Goal: Information Seeking & Learning: Check status

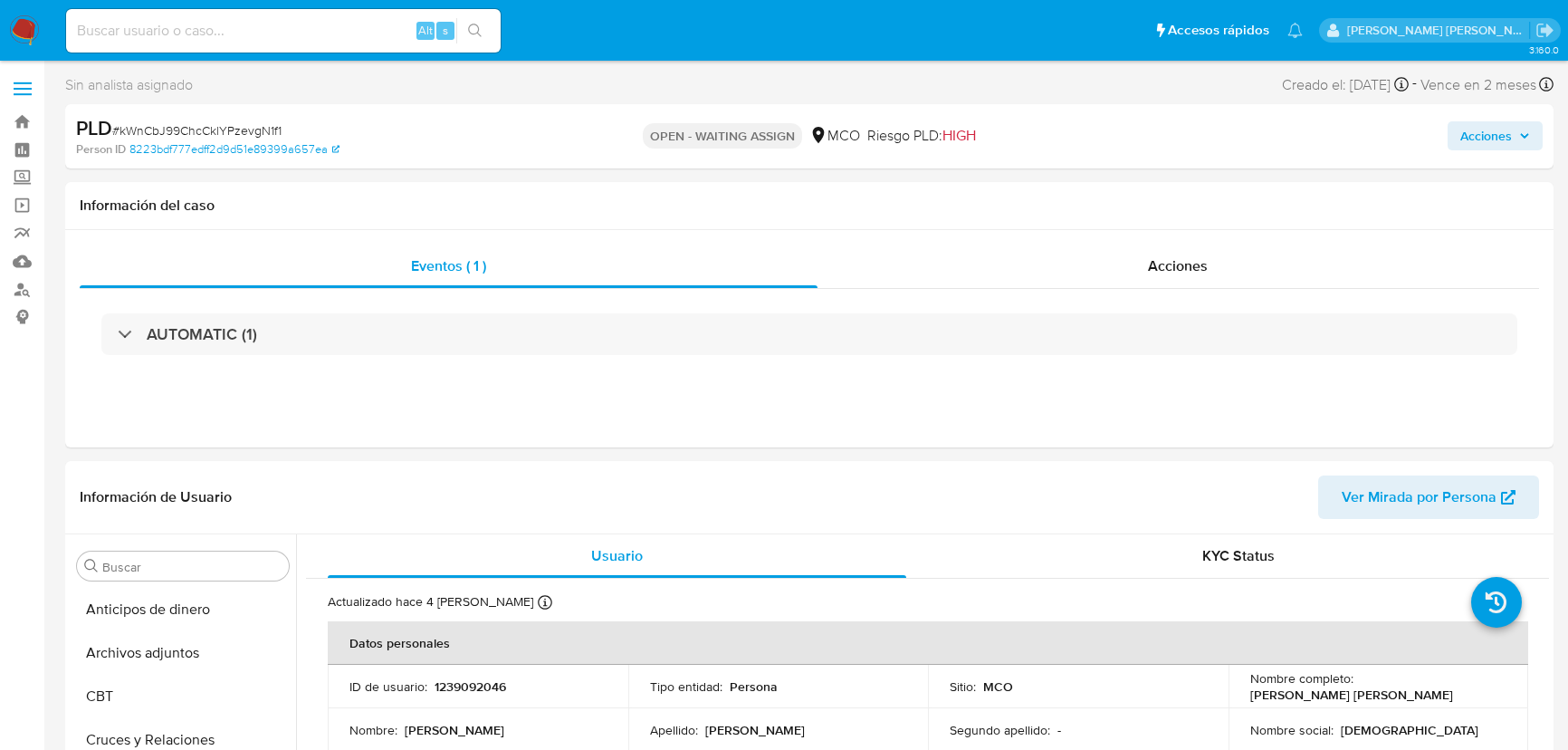
select select "10"
click at [267, 27] on input at bounding box center [283, 30] width 434 height 24
paste input "179179763"
type input "179179763"
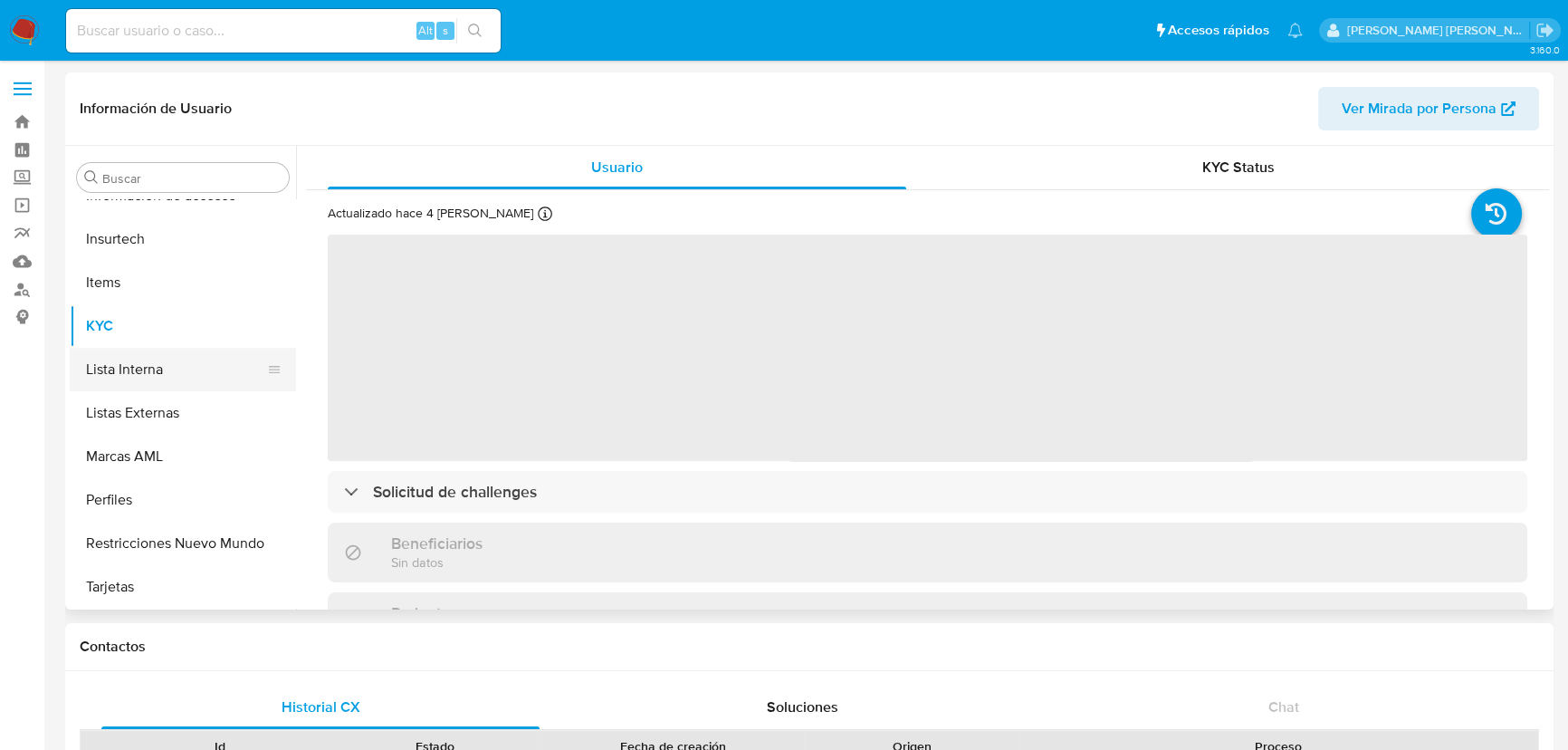
scroll to position [600, 0]
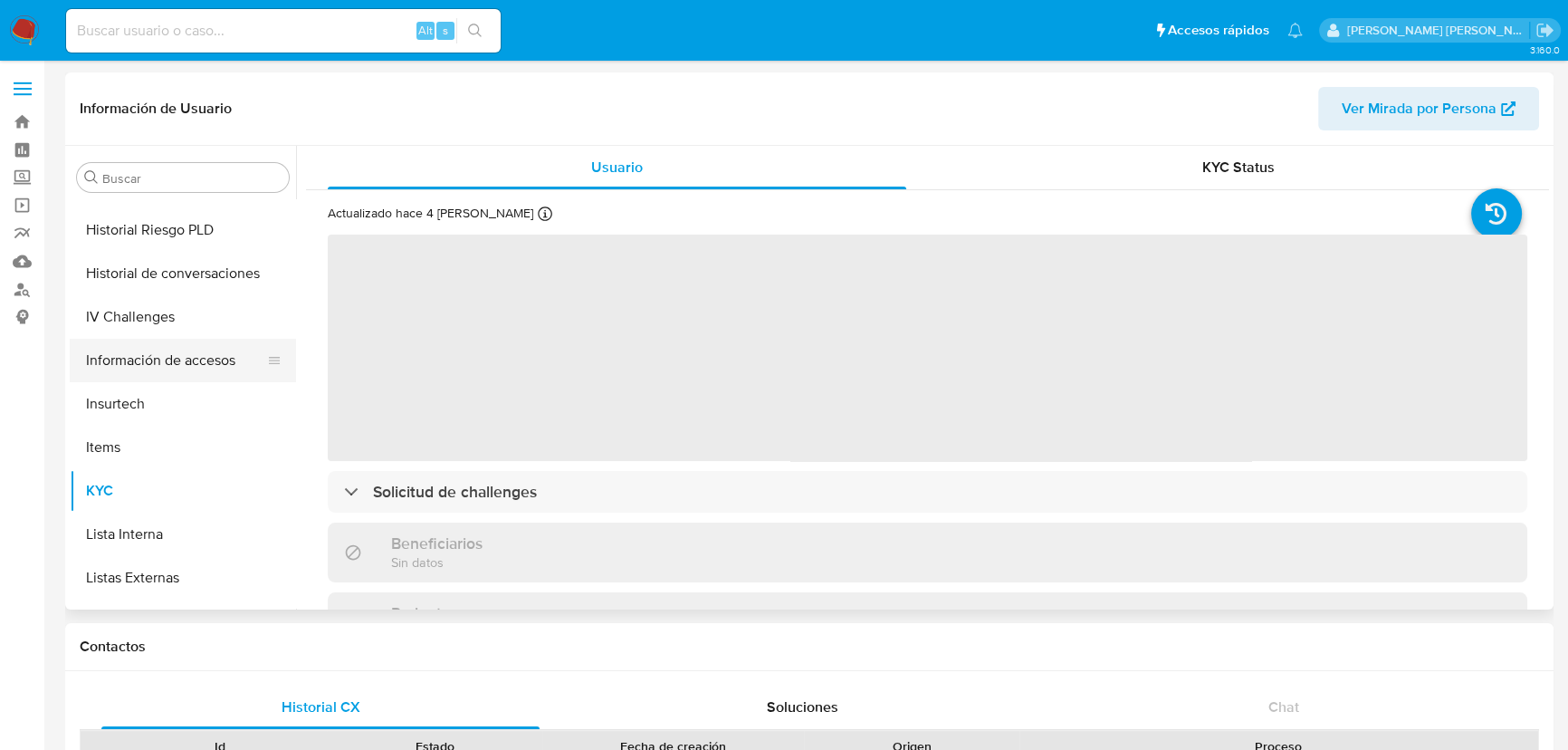
select select "10"
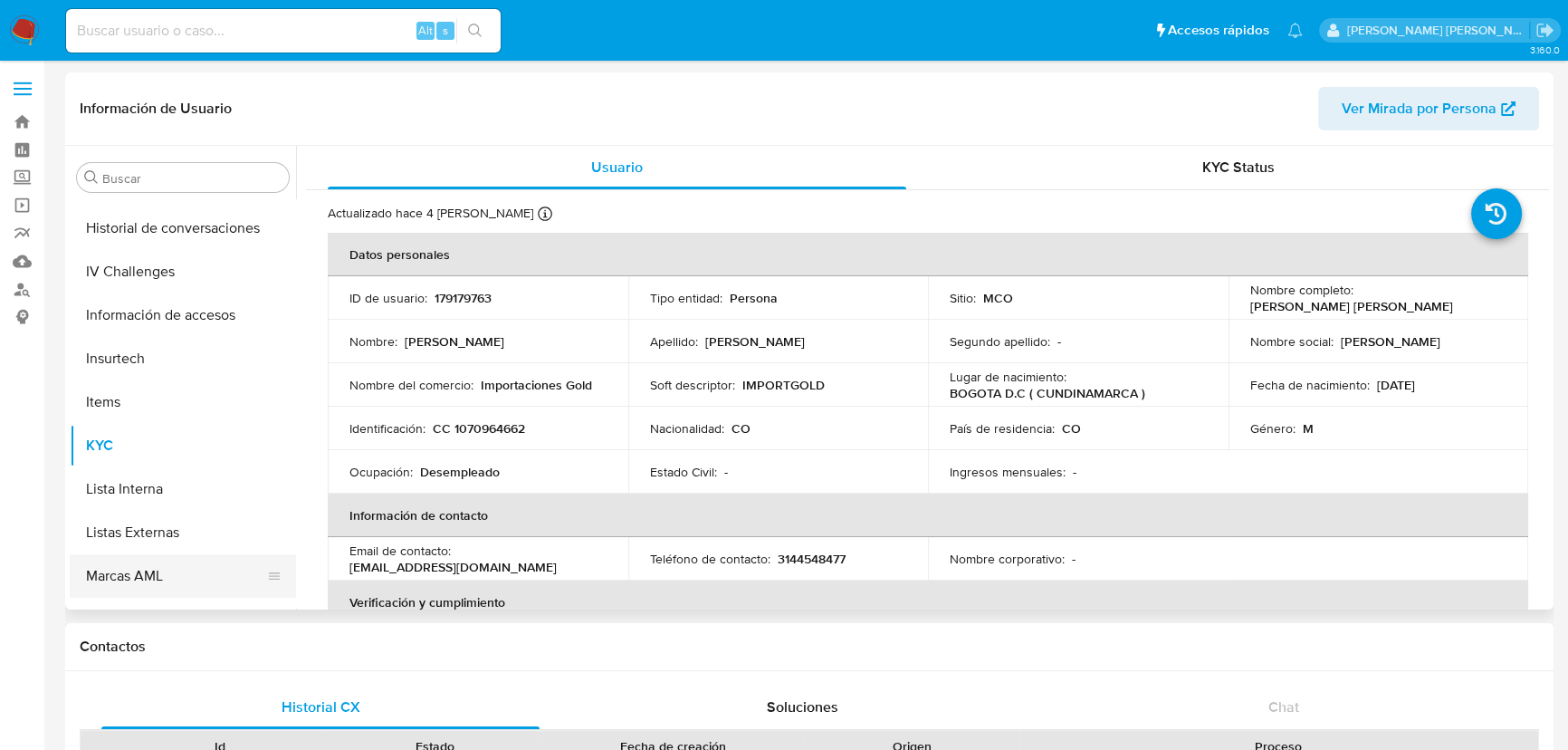
scroll to position [517, 0]
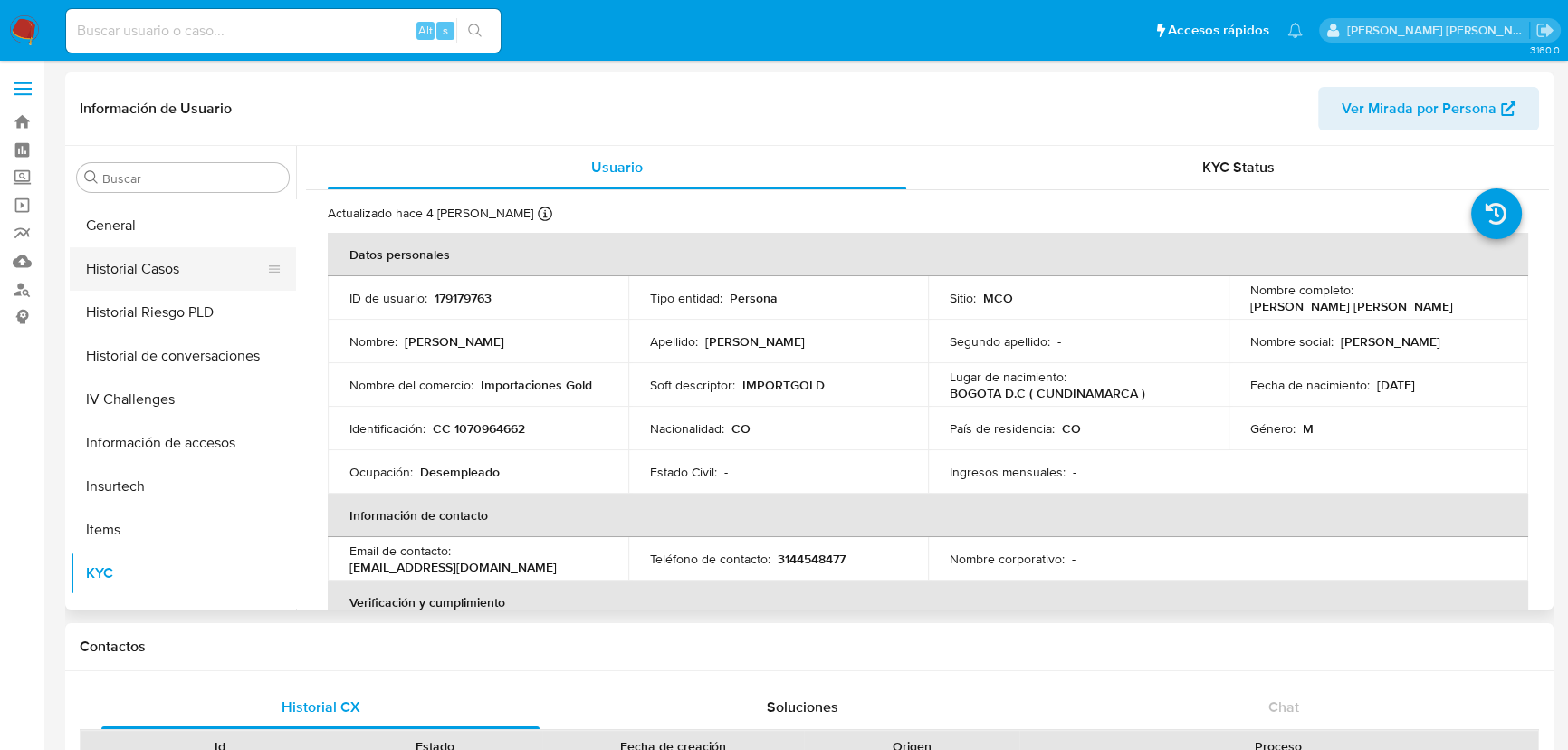
click at [150, 266] on button "Historial Casos" at bounding box center [175, 269] width 212 height 44
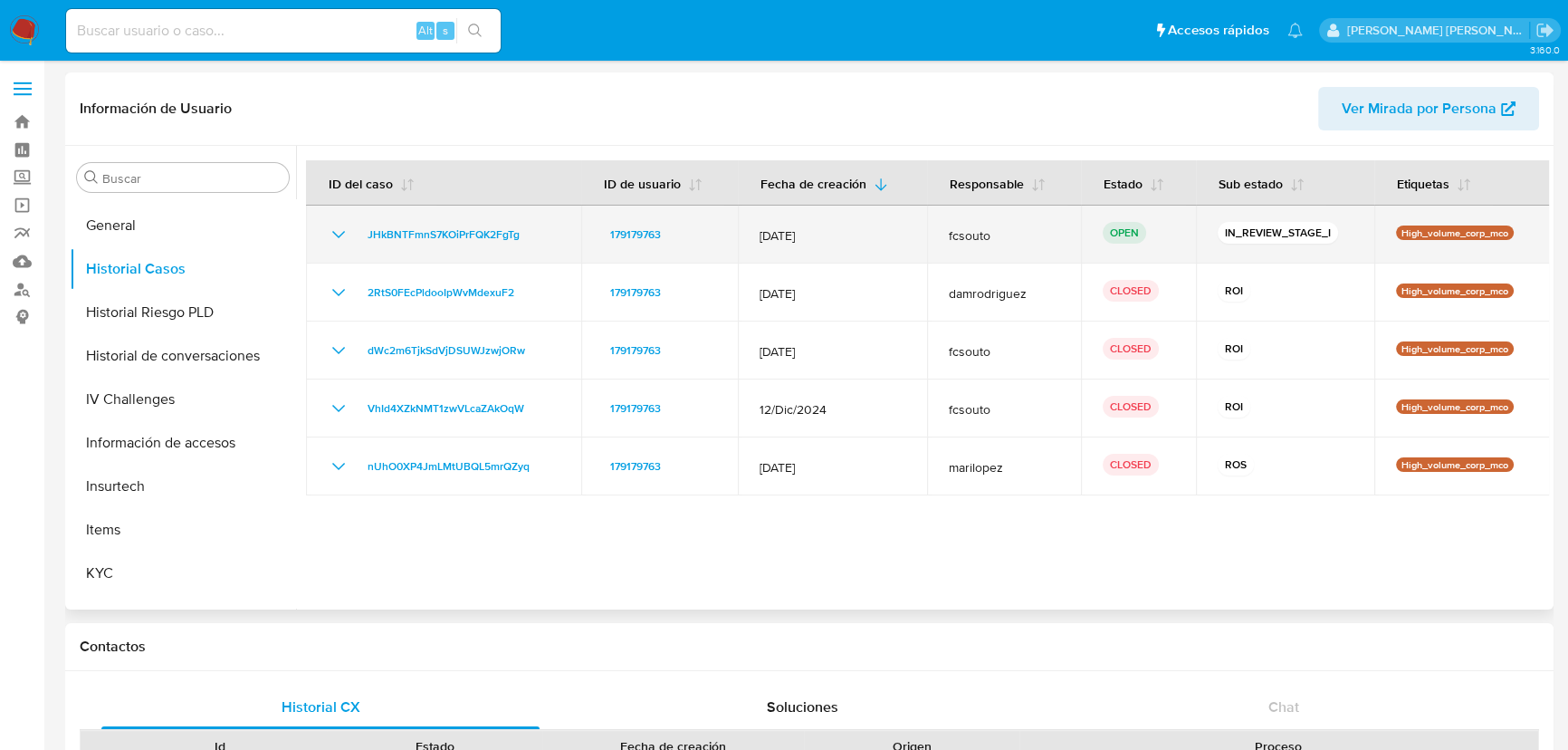
click at [335, 240] on icon "Mostrar/Ocultar" at bounding box center [338, 234] width 22 height 22
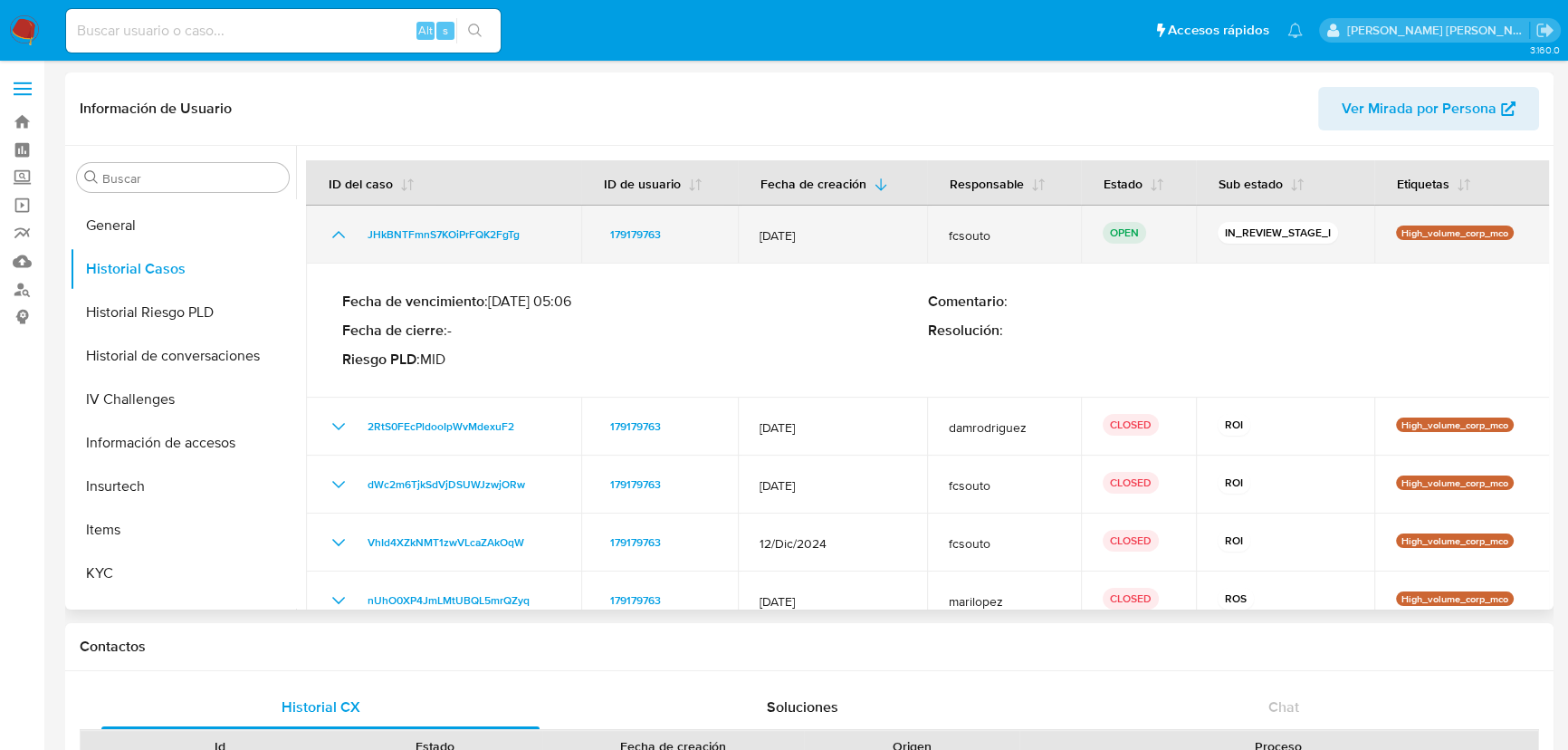
click at [335, 240] on icon "Mostrar/Ocultar" at bounding box center [338, 234] width 22 height 22
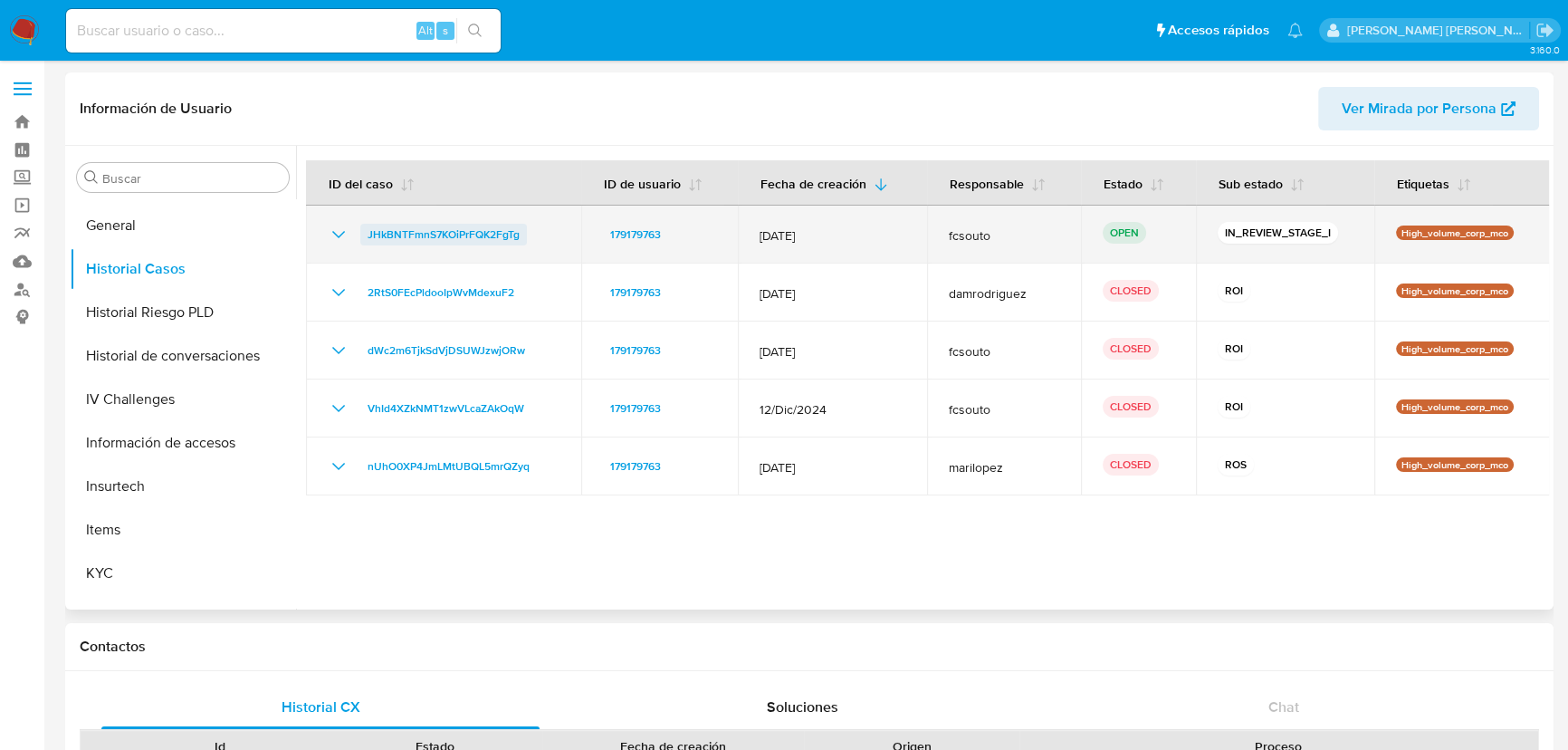
click at [392, 238] on span "JHkBNTFmnS7KOiPrFQK2FgTg" at bounding box center [444, 234] width 152 height 22
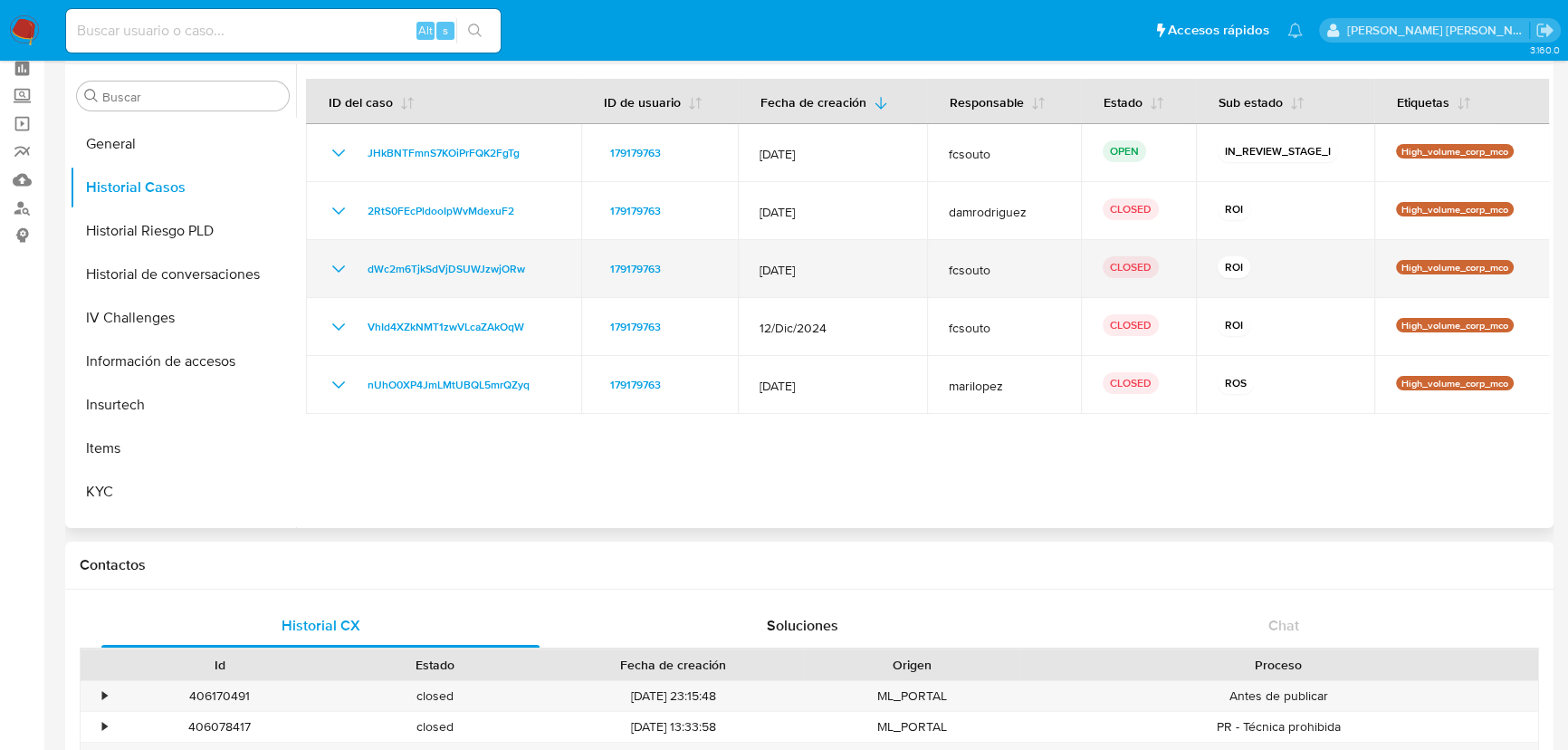
scroll to position [0, 0]
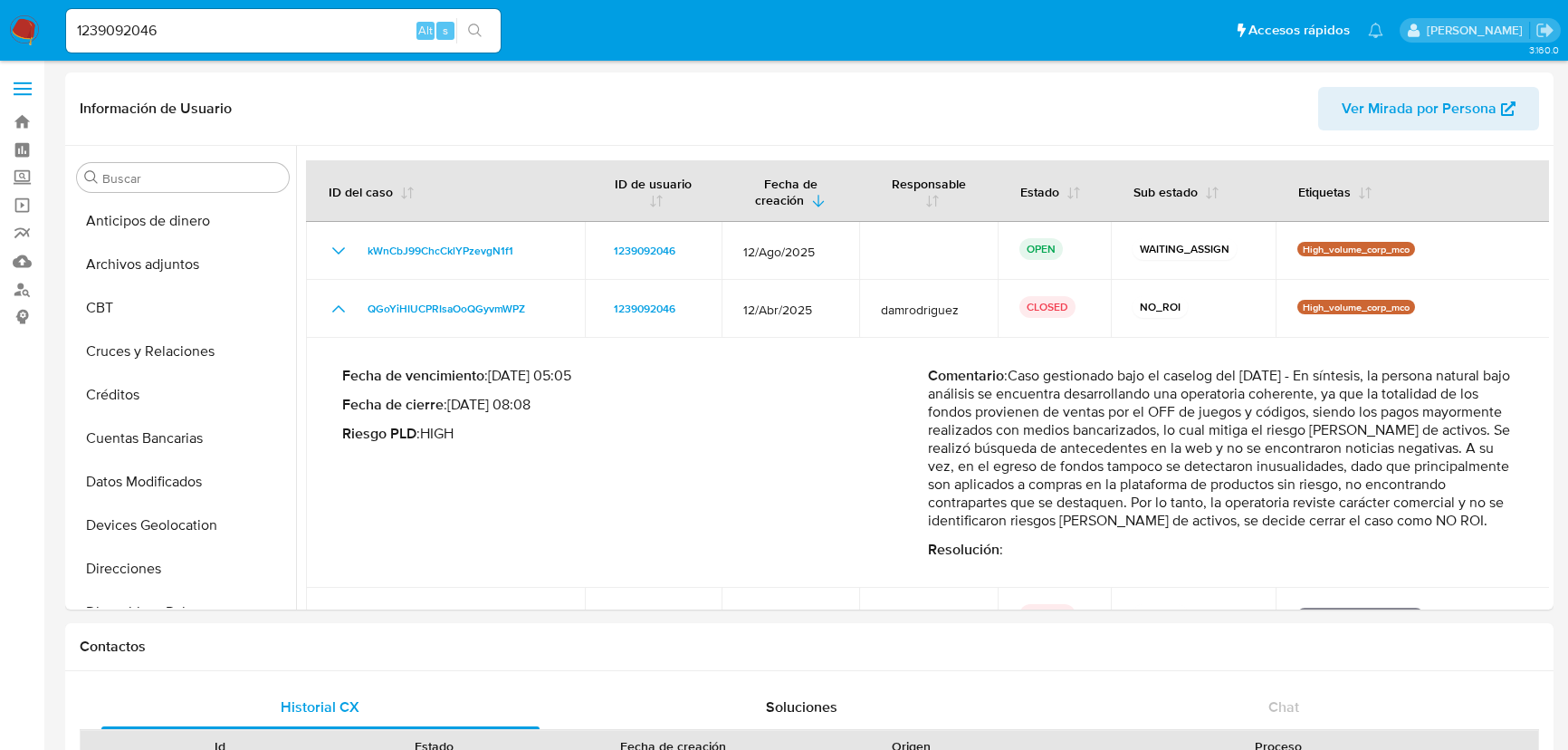
select select "10"
click at [1112, 478] on p "Comentario : Caso gestionado bajo el caselog del 30/05/2025 - En síntesis, la p…" at bounding box center [1221, 448] width 585 height 163
drag, startPoint x: 978, startPoint y: 542, endPoint x: 964, endPoint y: 418, distance: 124.8
click at [933, 390] on p "Comentario : Caso gestionado bajo el caselog del 30/05/2025 - En síntesis, la p…" at bounding box center [1221, 448] width 585 height 163
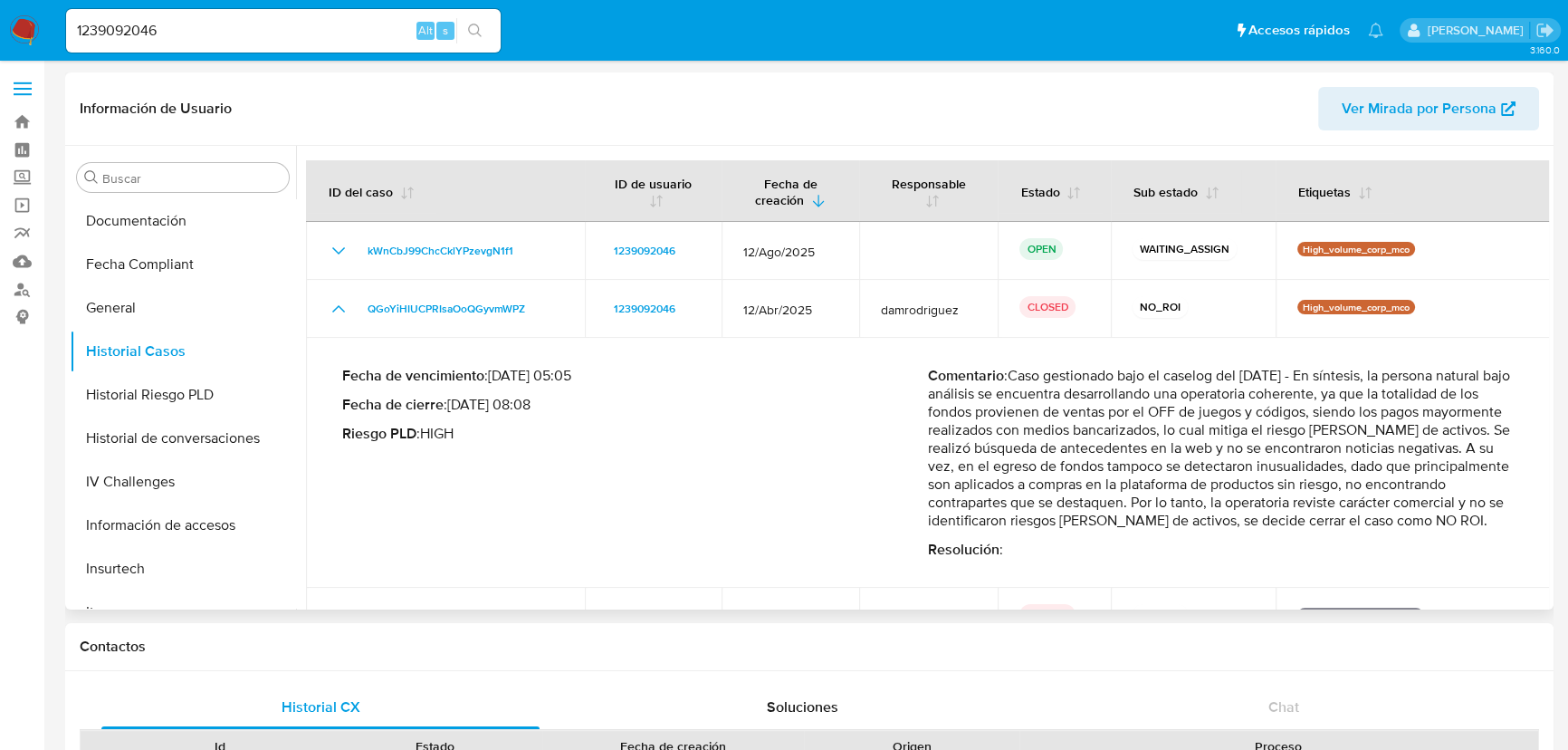
click at [1028, 559] on p "Resolución :" at bounding box center [1221, 549] width 585 height 18
drag, startPoint x: 1014, startPoint y: 566, endPoint x: 921, endPoint y: 375, distance: 212.4
click at [921, 375] on div "Fecha de vencimiento : 11/07/2025 05:05 Fecha de cierre : 30/05/2025 08:08 Ries…" at bounding box center [927, 463] width 1172 height 221
click at [1040, 559] on p "Resolución :" at bounding box center [1221, 549] width 585 height 18
drag, startPoint x: 1040, startPoint y: 561, endPoint x: 928, endPoint y: 372, distance: 219.7
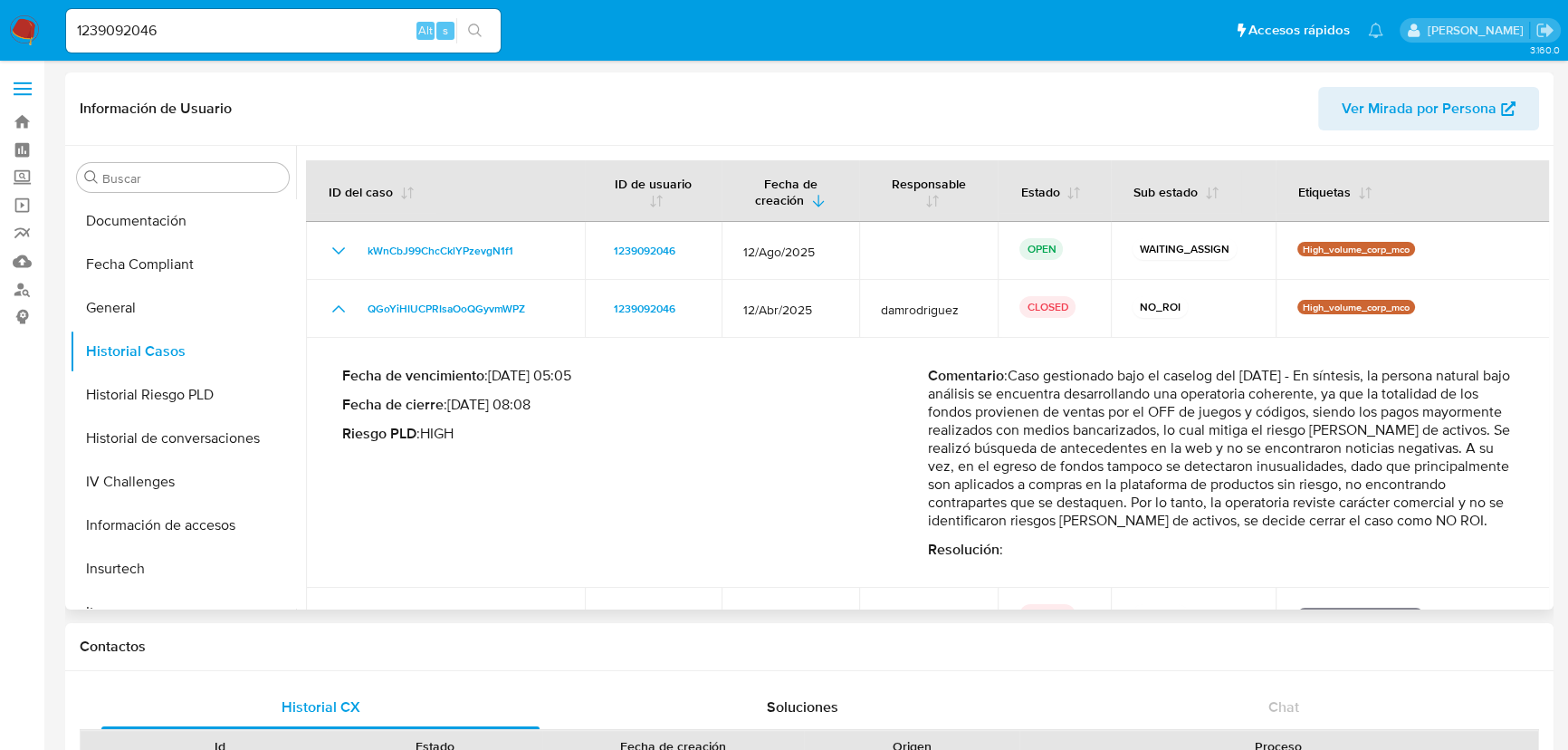
click at [928, 372] on div "Comentario : Caso gestionado bajo el caselog del 30/05/2025 - En síntesis, la p…" at bounding box center [1221, 463] width 585 height 192
click at [296, 27] on input "1239092046" at bounding box center [283, 30] width 434 height 24
drag, startPoint x: 296, startPoint y: 27, endPoint x: 47, endPoint y: 26, distance: 249.0
click at [48, 26] on nav "Pausado Ver notificaciones 1239092046 Alt s Accesos rápidos Presiona las siguie…" at bounding box center [784, 30] width 1568 height 61
click at [163, 27] on input "1239092046" at bounding box center [283, 30] width 434 height 24
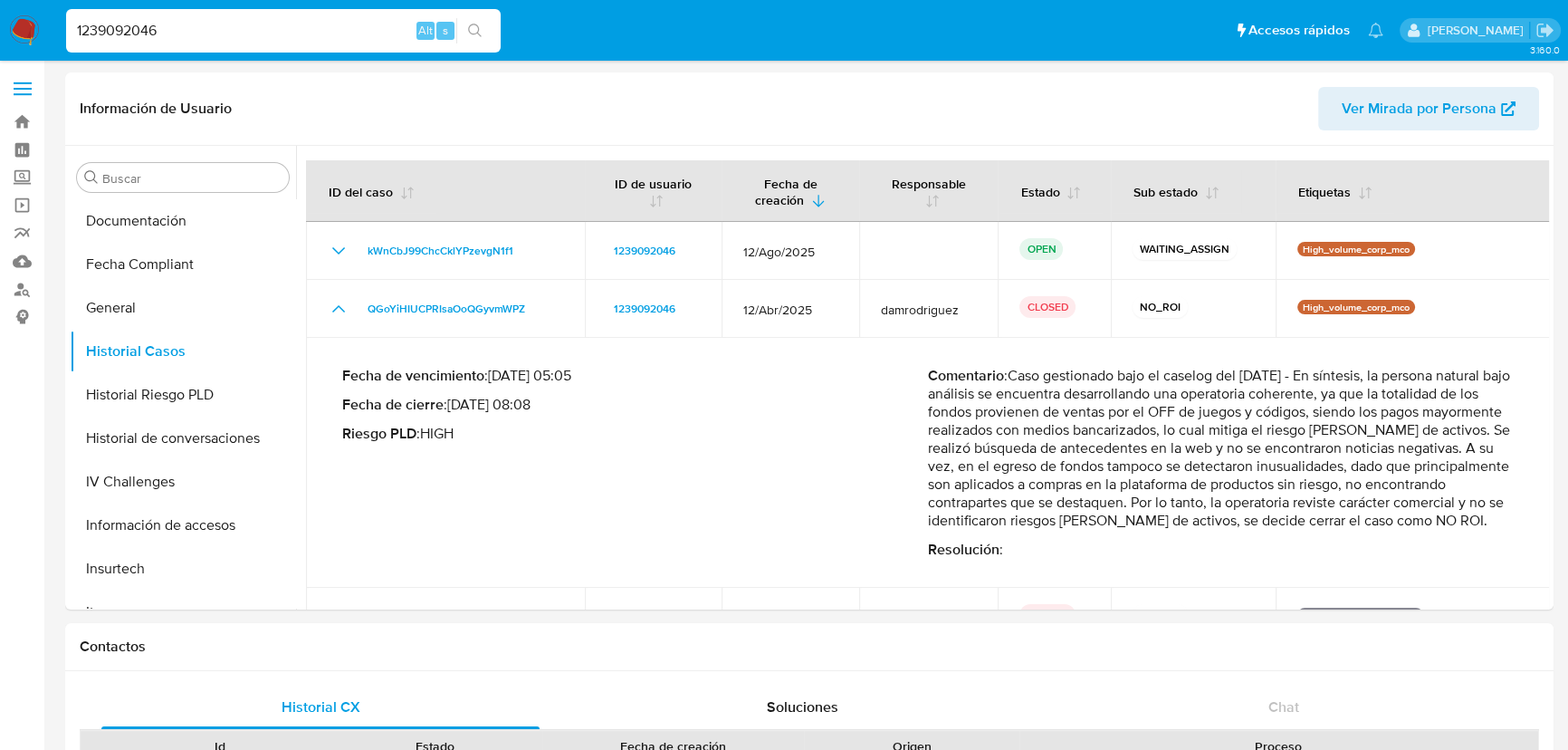
click at [164, 27] on input "1239092046" at bounding box center [283, 30] width 434 height 24
paste input "677273495"
type input "677273495"
click at [481, 28] on icon "search-icon" at bounding box center [475, 30] width 14 height 14
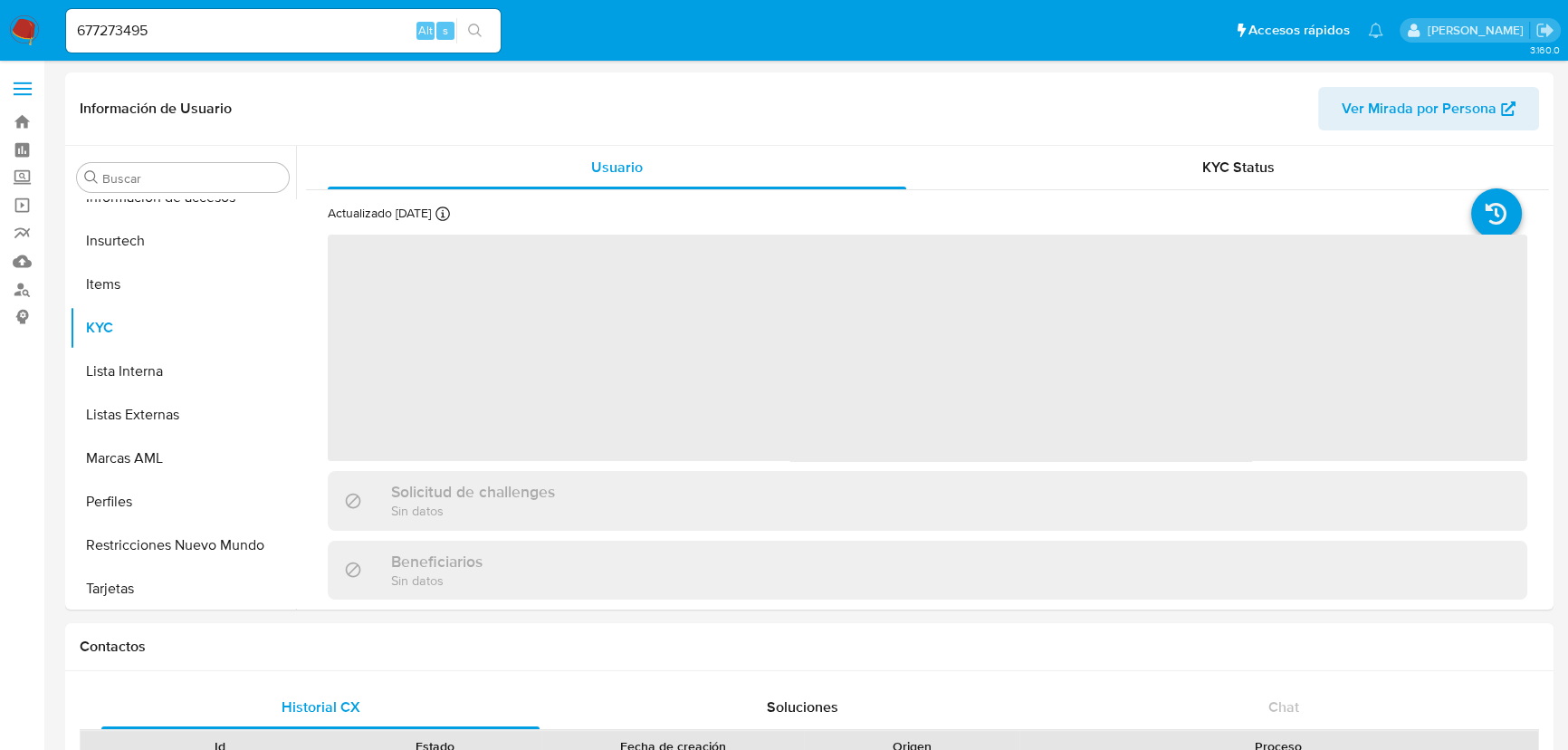
scroll to position [764, 0]
select select "10"
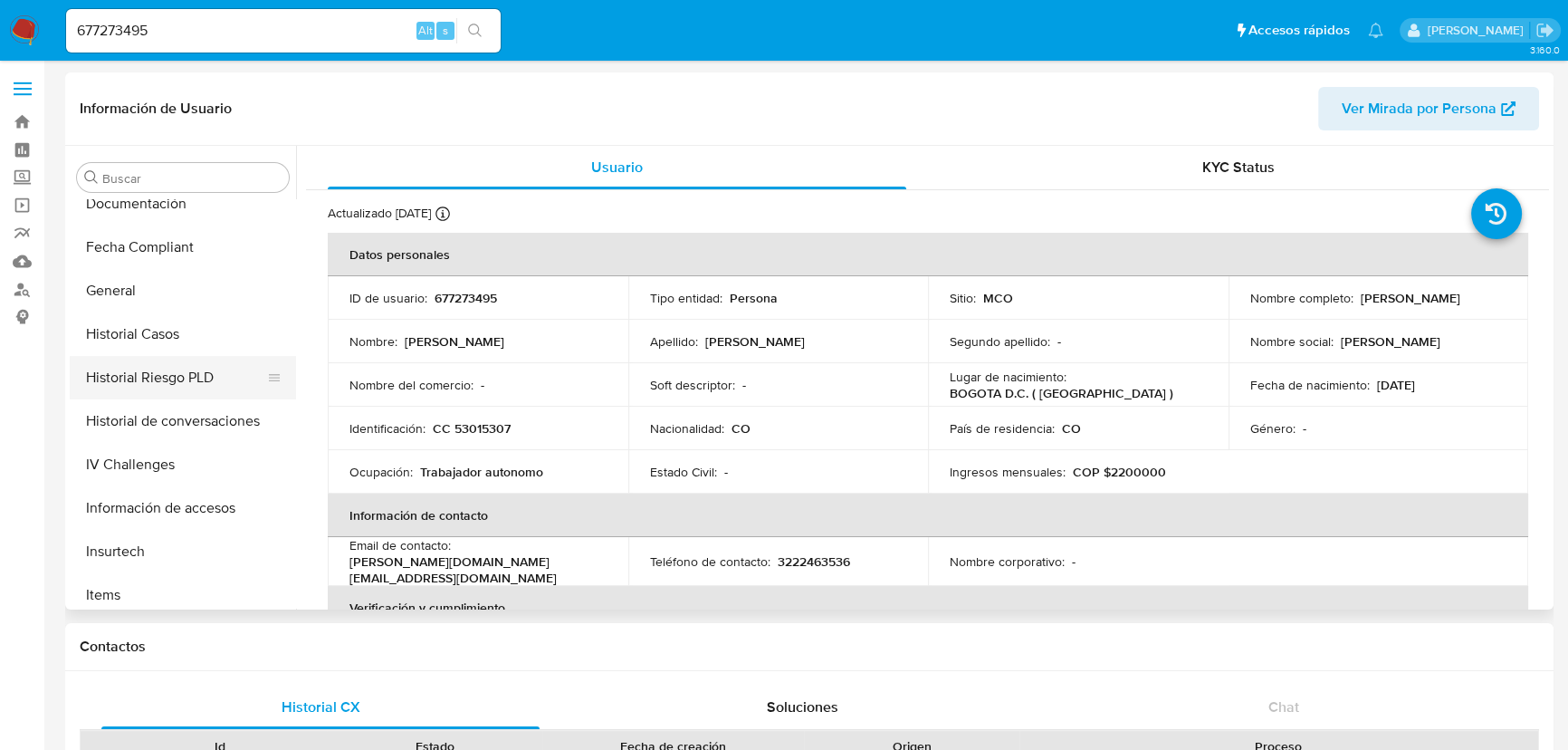
scroll to position [434, 0]
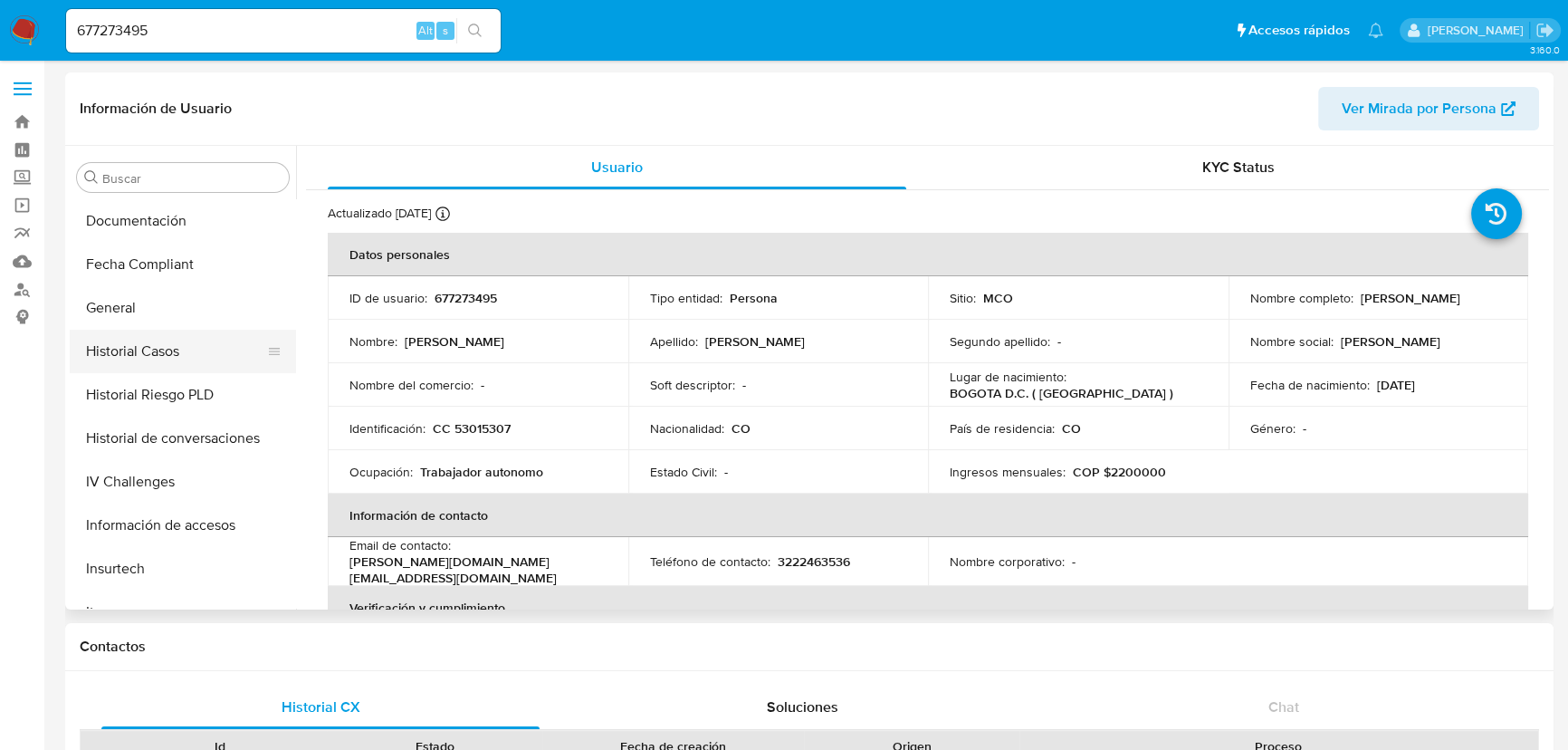
click at [170, 354] on button "Historial Casos" at bounding box center [175, 352] width 212 height 44
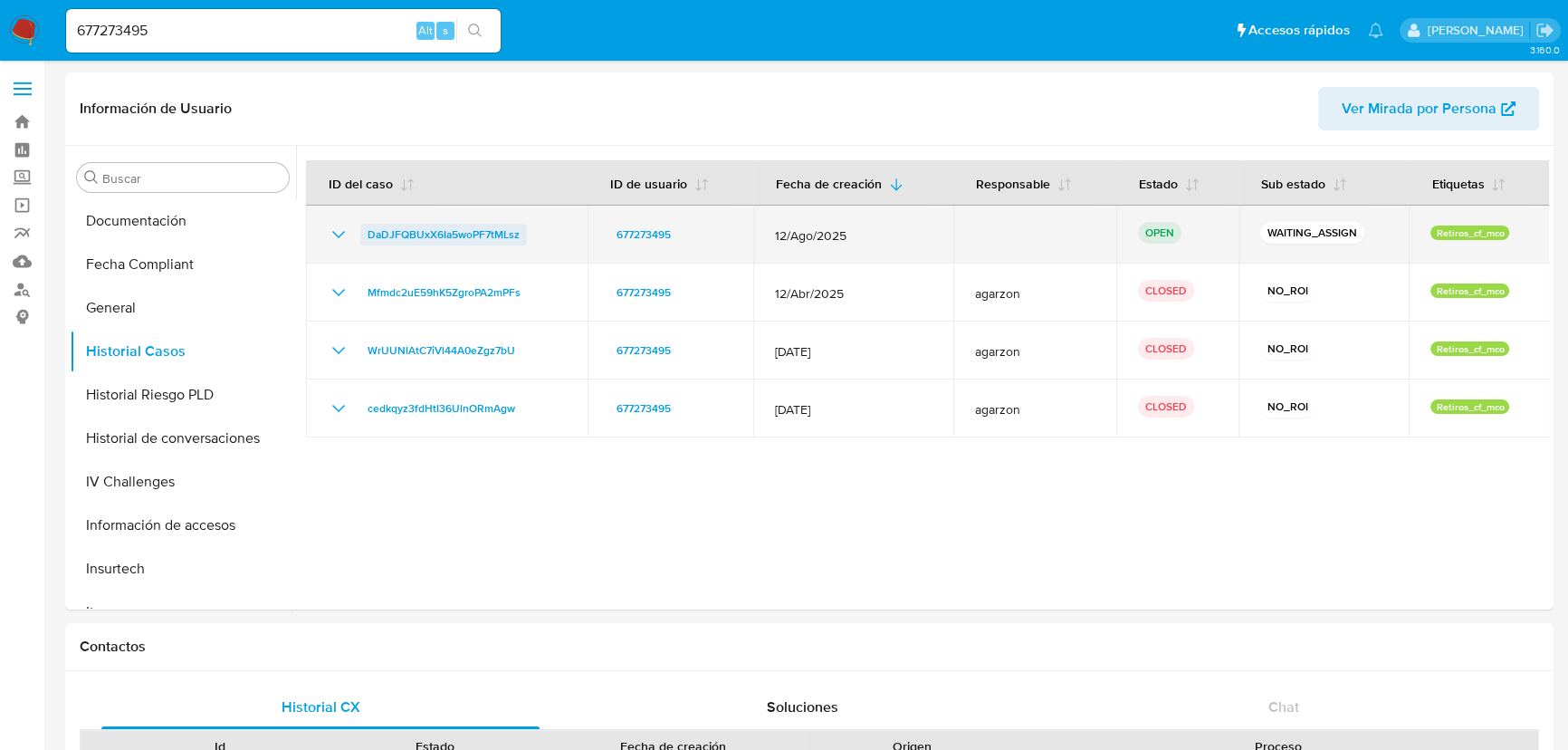
click at [441, 236] on span "DaDJFQBUxX6Ia5woPF7tMLsz" at bounding box center [444, 234] width 152 height 22
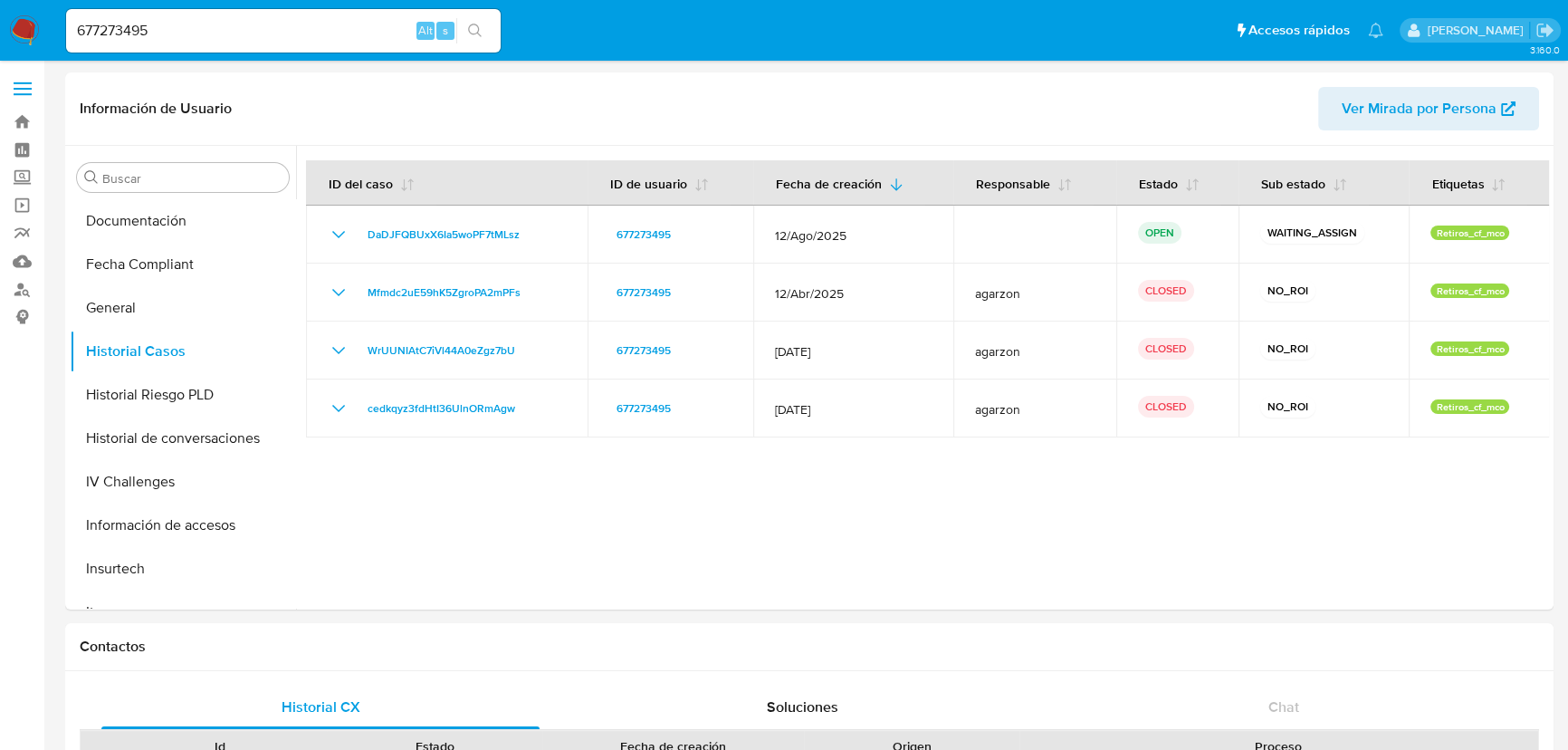
click at [249, 21] on input "677273495" at bounding box center [283, 30] width 434 height 24
drag, startPoint x: 249, startPoint y: 22, endPoint x: 74, endPoint y: 28, distance: 175.1
click at [77, 28] on input "677273495" at bounding box center [283, 30] width 434 height 24
paste input "2530686111"
type input "2530686111"
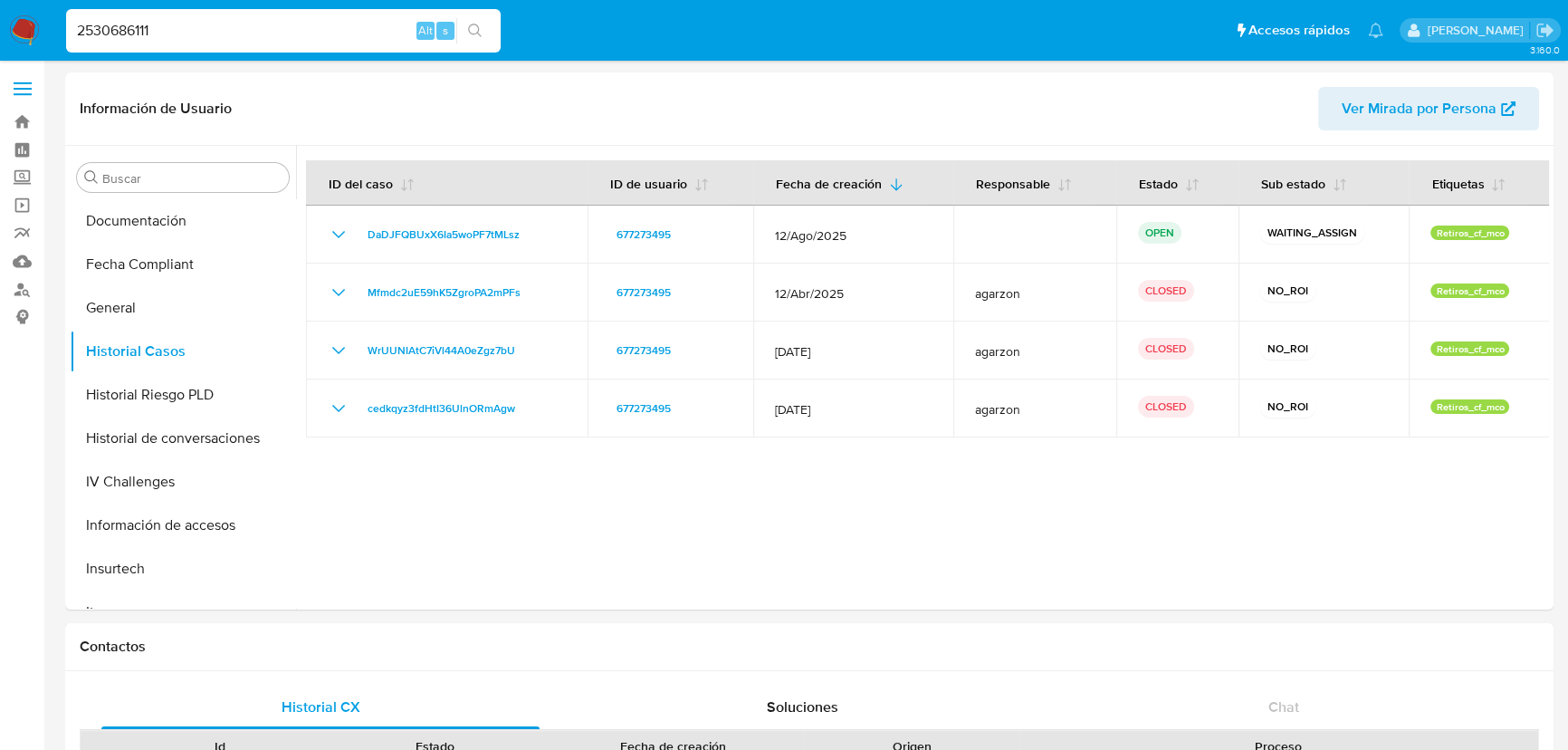
click at [484, 30] on button "search-icon" at bounding box center [474, 30] width 37 height 26
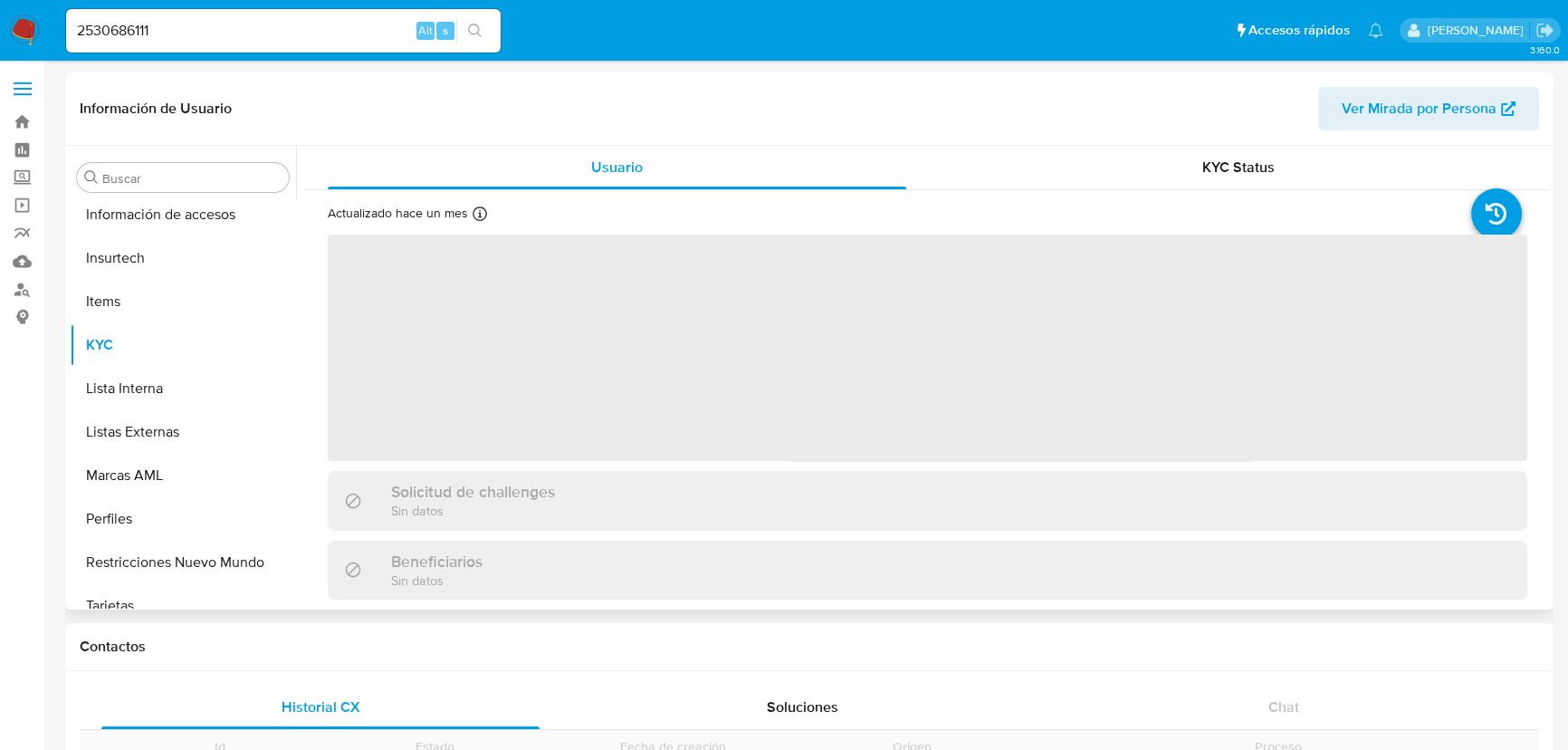
scroll to position [764, 0]
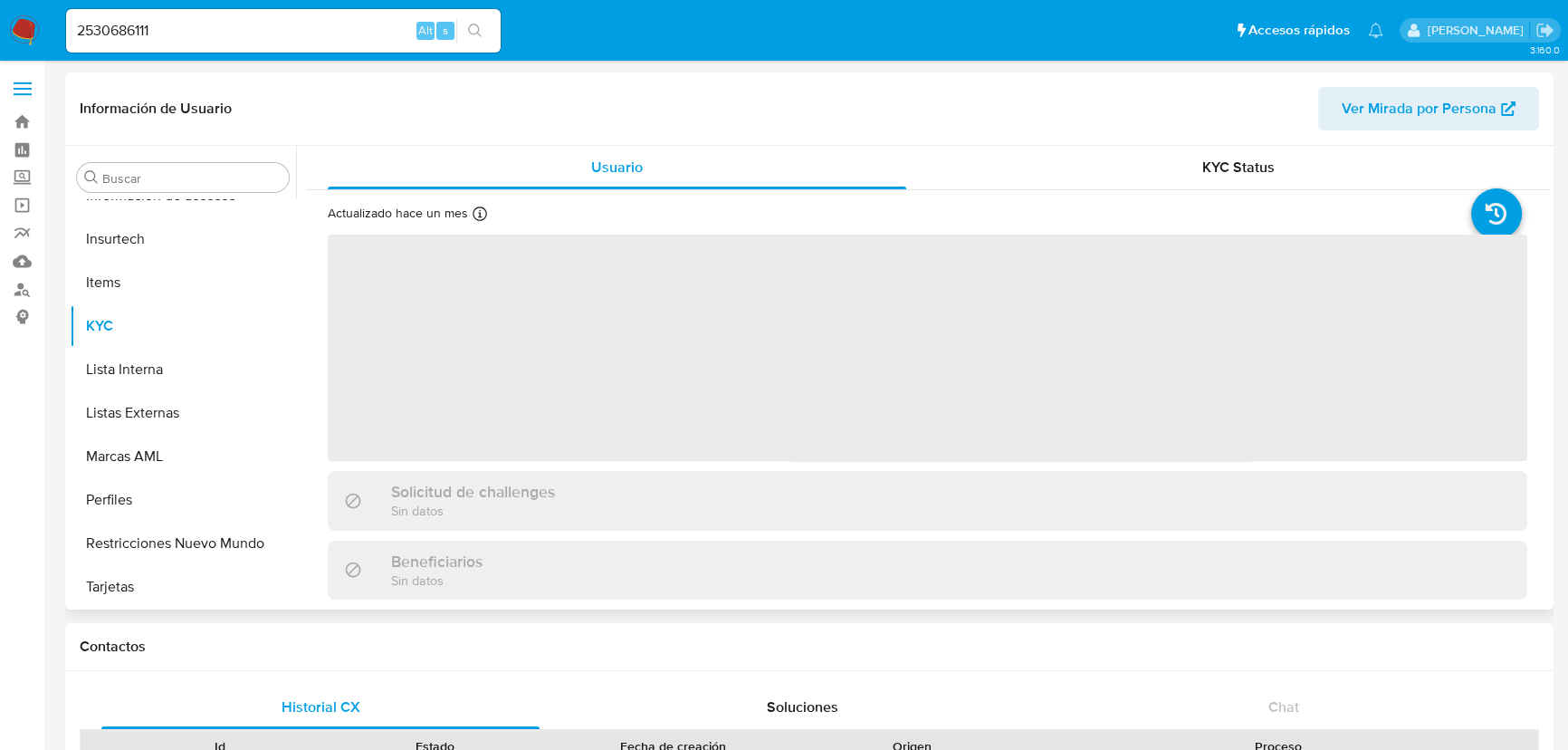
select select "10"
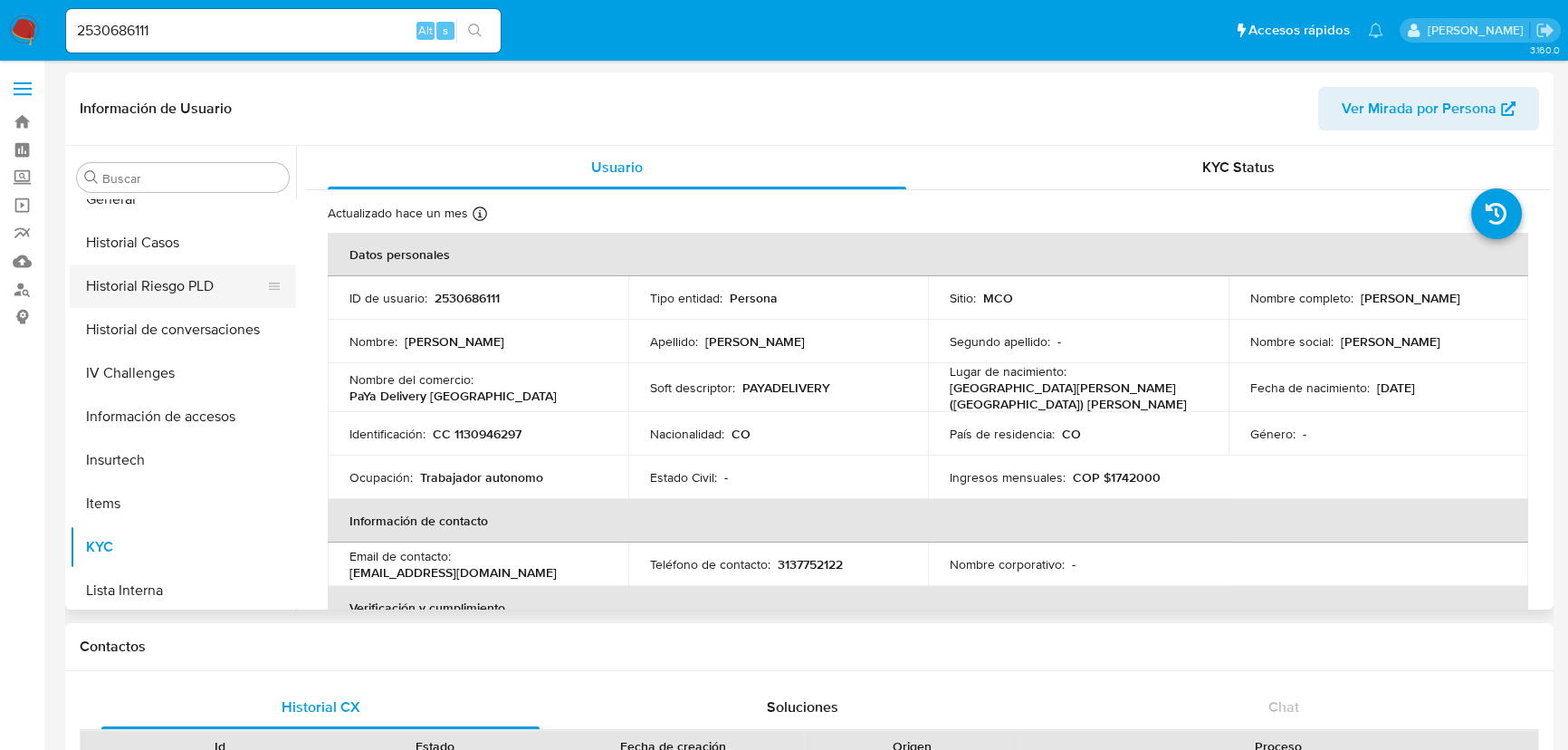
scroll to position [517, 0]
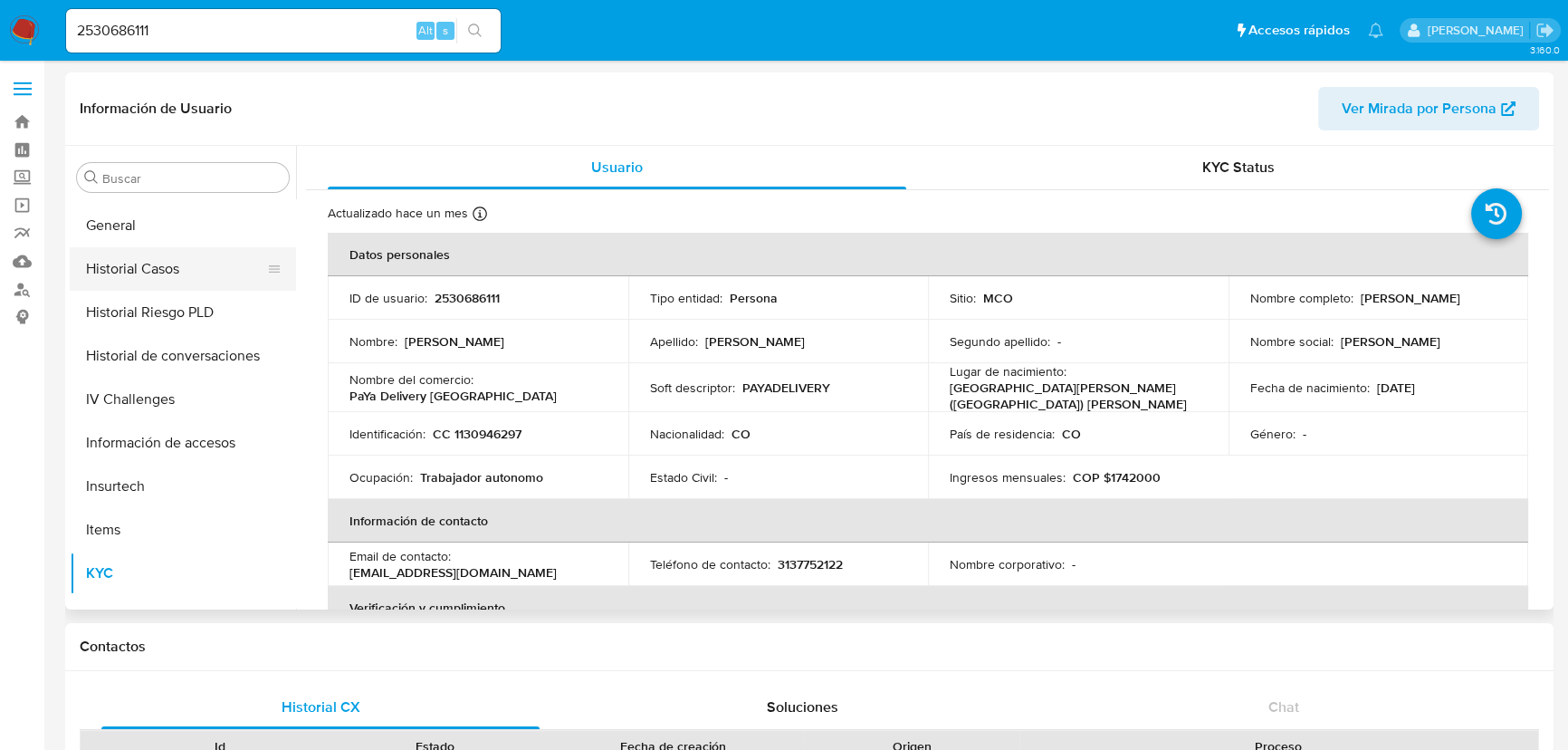
click at [176, 264] on button "Historial Casos" at bounding box center [175, 269] width 212 height 44
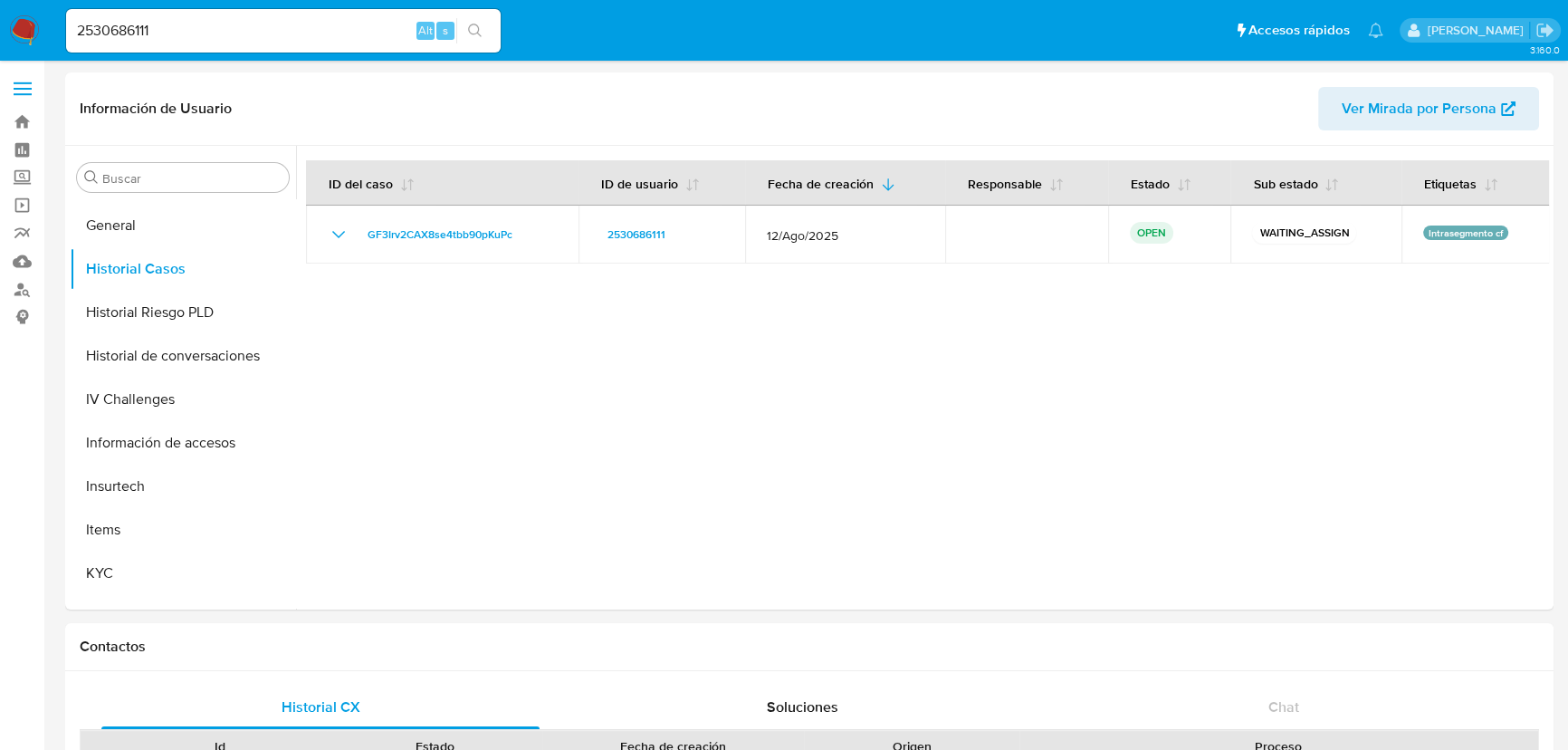
click at [172, 38] on input "2530686111" at bounding box center [283, 30] width 434 height 24
drag, startPoint x: 172, startPoint y: 38, endPoint x: 36, endPoint y: 29, distance: 136.3
click at [35, 29] on nav "Pausado Ver notificaciones 2530686111 Alt s Accesos rápidos Presiona las siguie…" at bounding box center [784, 30] width 1568 height 61
paste input "4957395"
type input "49573951"
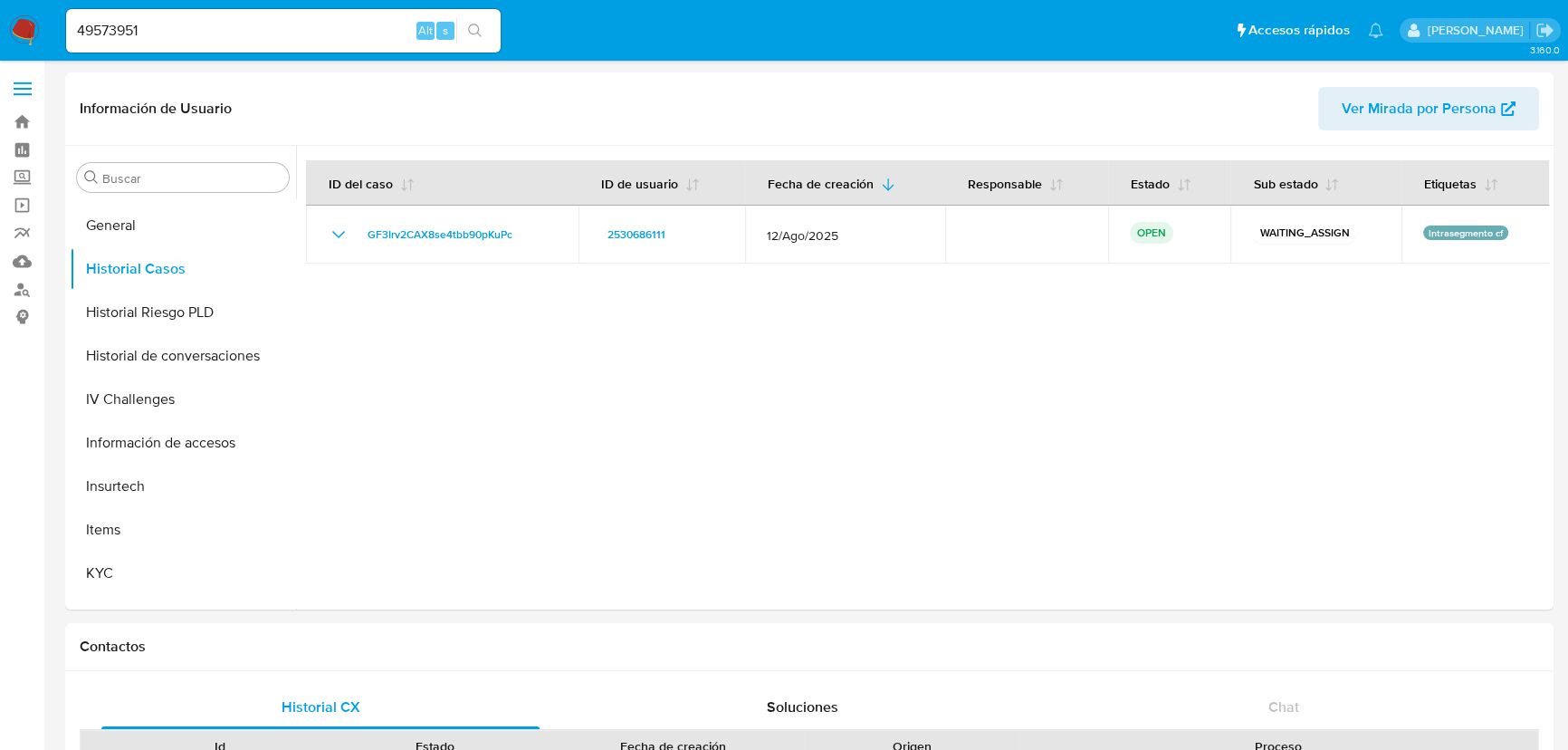
click at [480, 34] on icon "search-icon" at bounding box center [475, 30] width 14 height 14
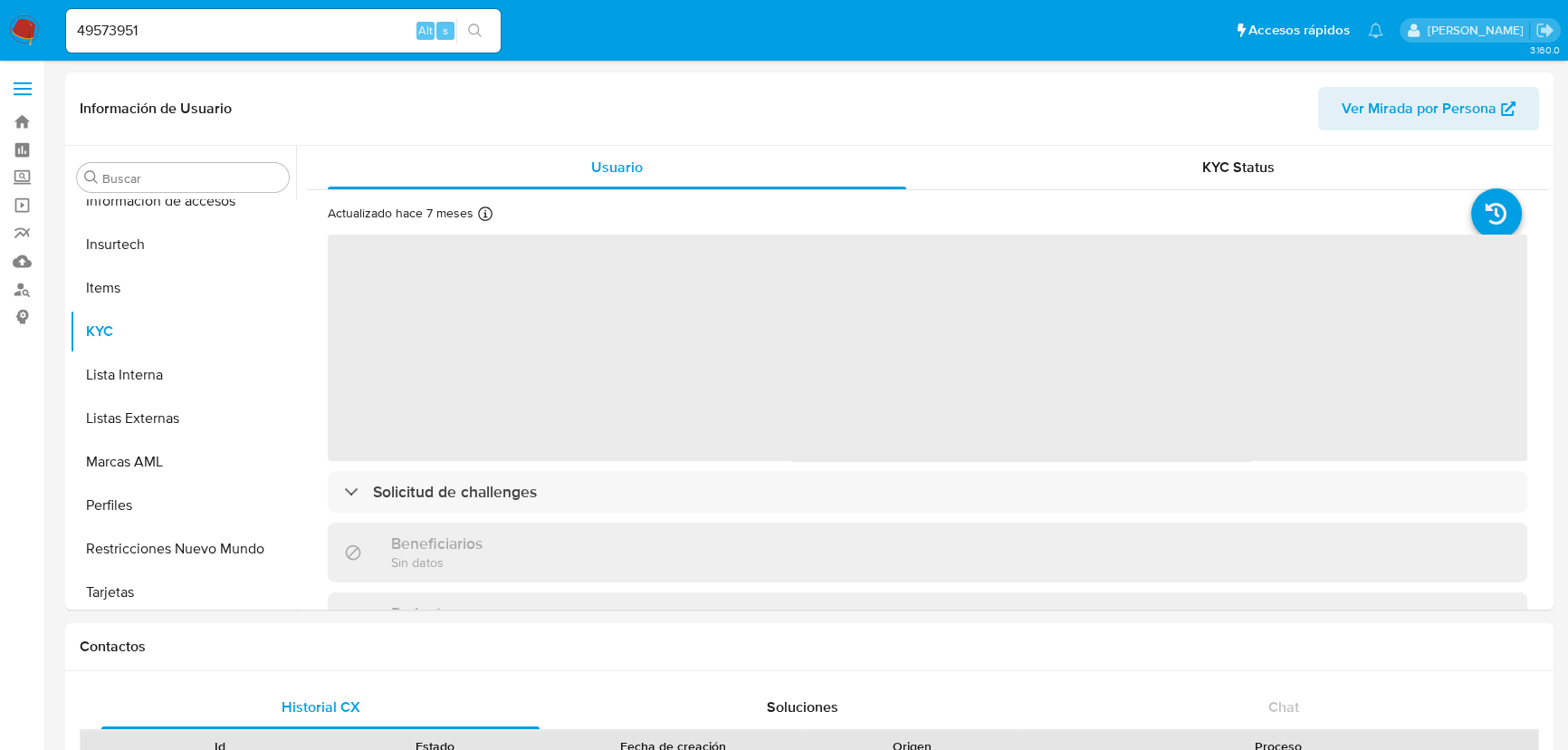
scroll to position [764, 0]
select select "10"
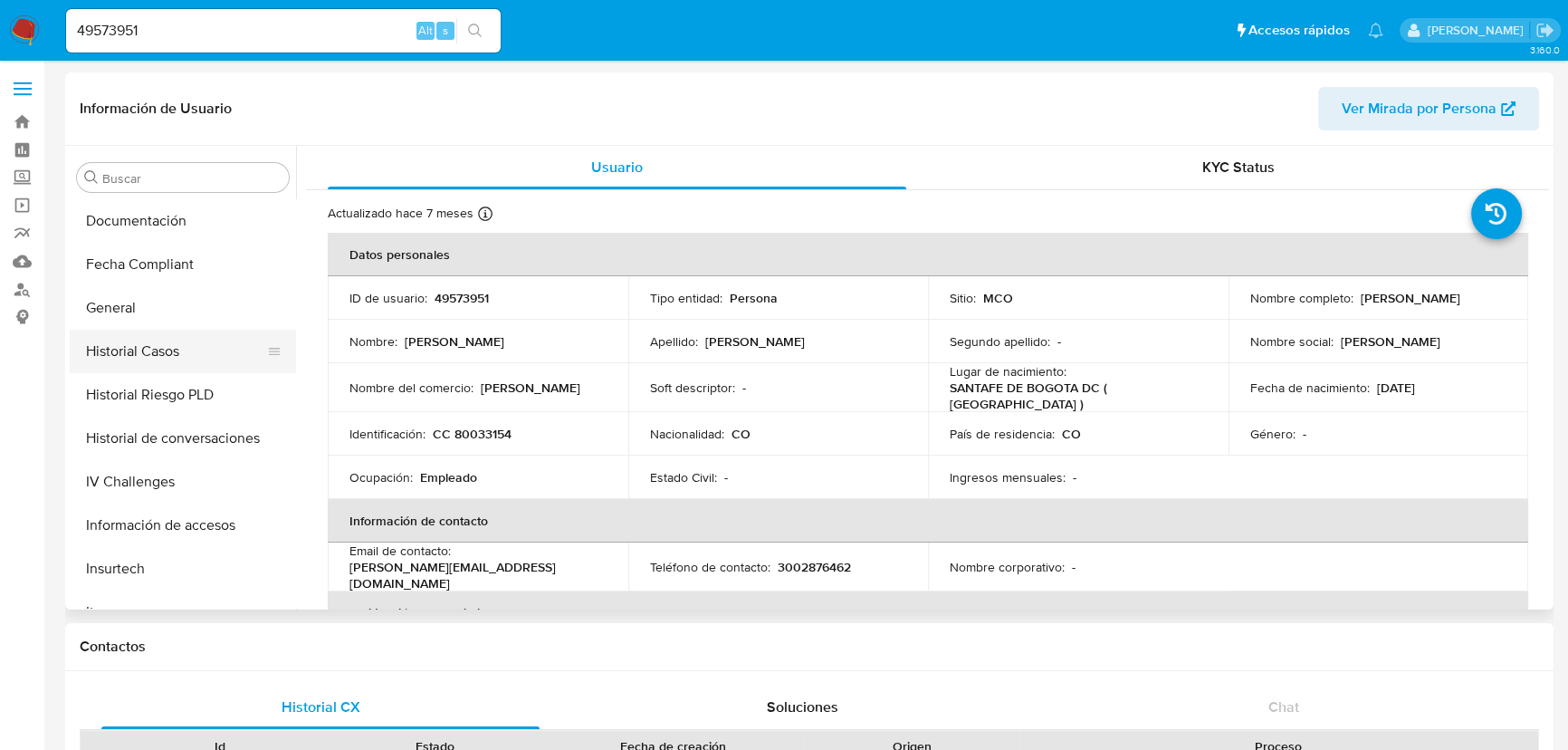
click at [167, 344] on button "Historial Casos" at bounding box center [175, 352] width 212 height 44
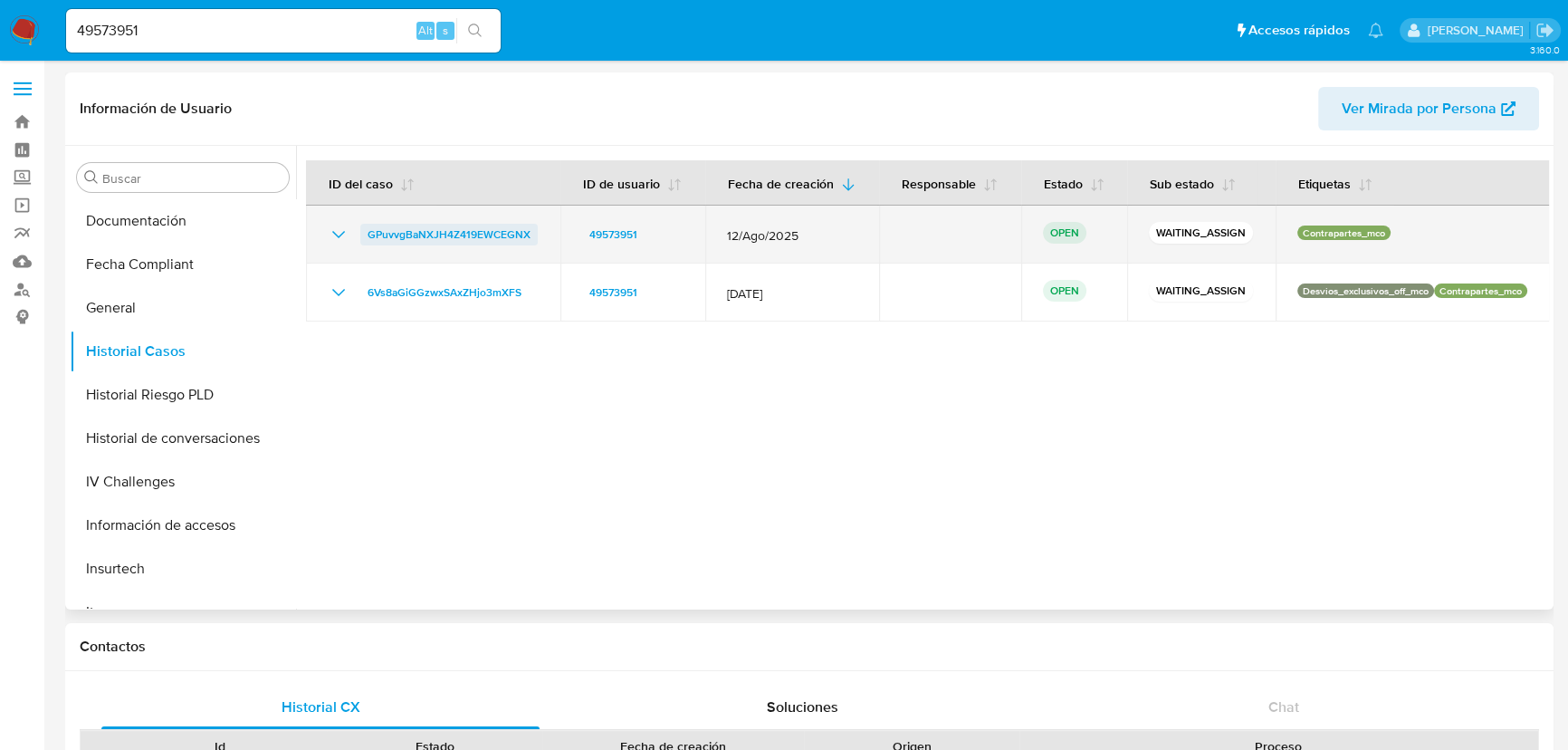
click at [451, 232] on span "GPuvvgBaNXJH4Z419EWCEGNX" at bounding box center [449, 234] width 163 height 22
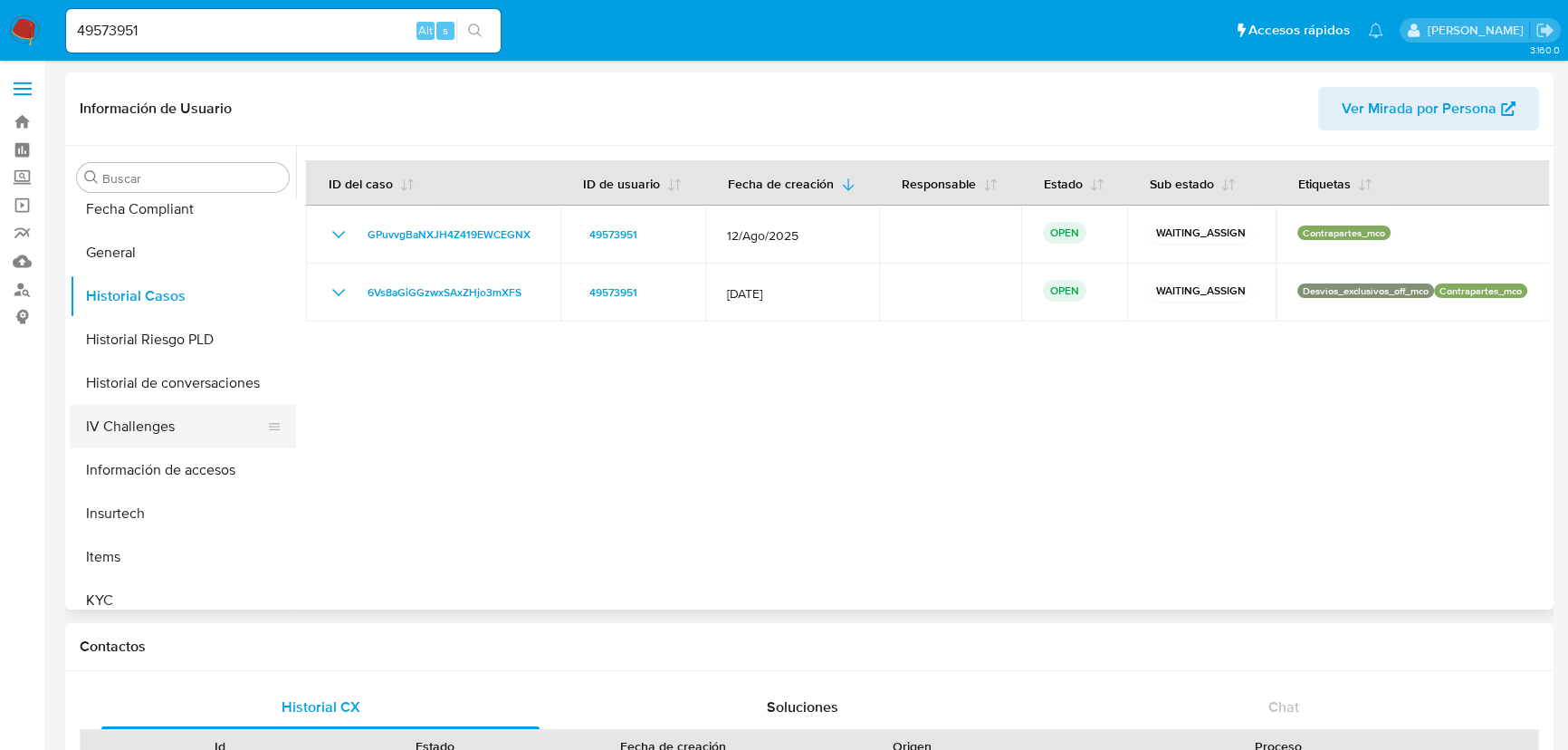
scroll to position [517, 0]
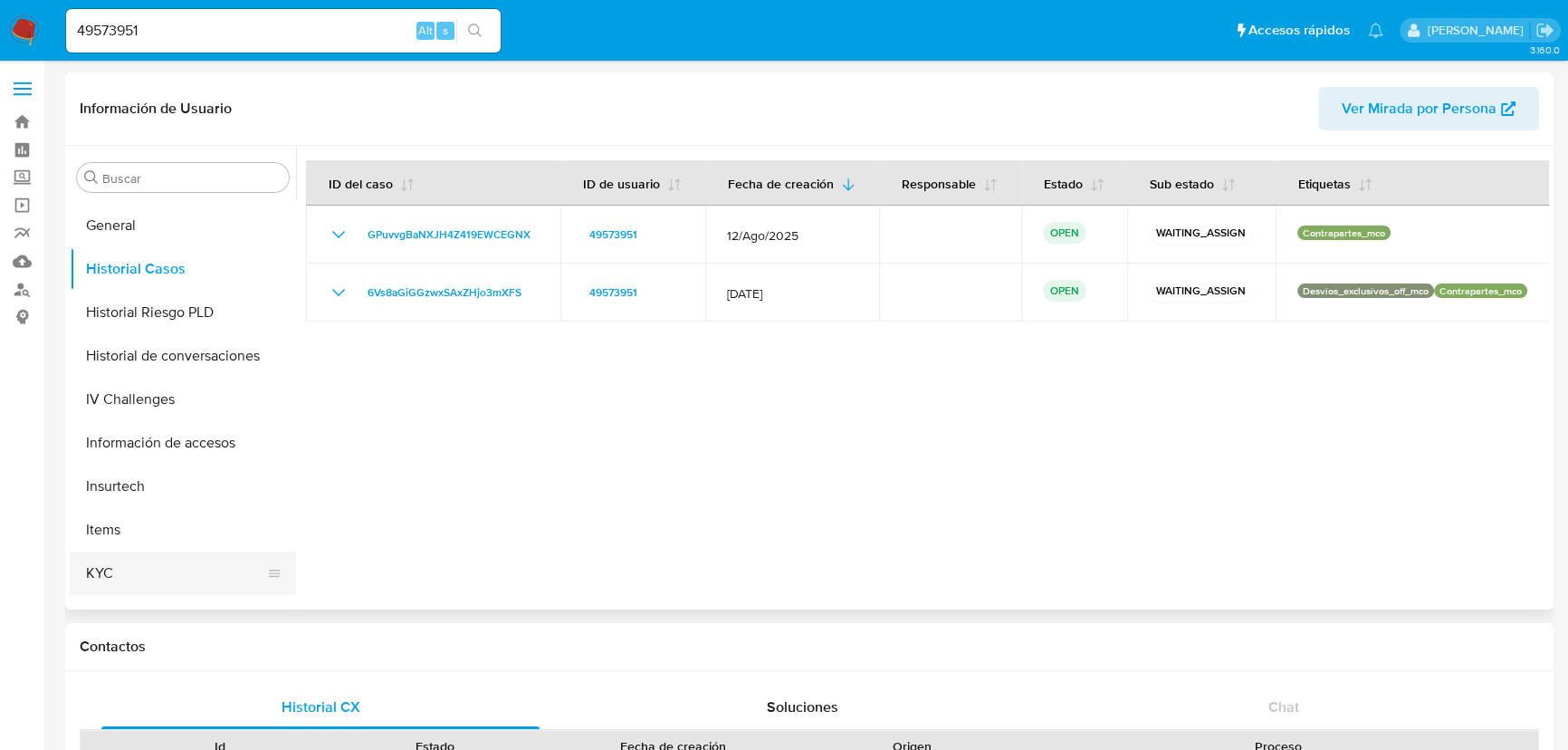
click at [124, 580] on button "KYC" at bounding box center [175, 573] width 212 height 44
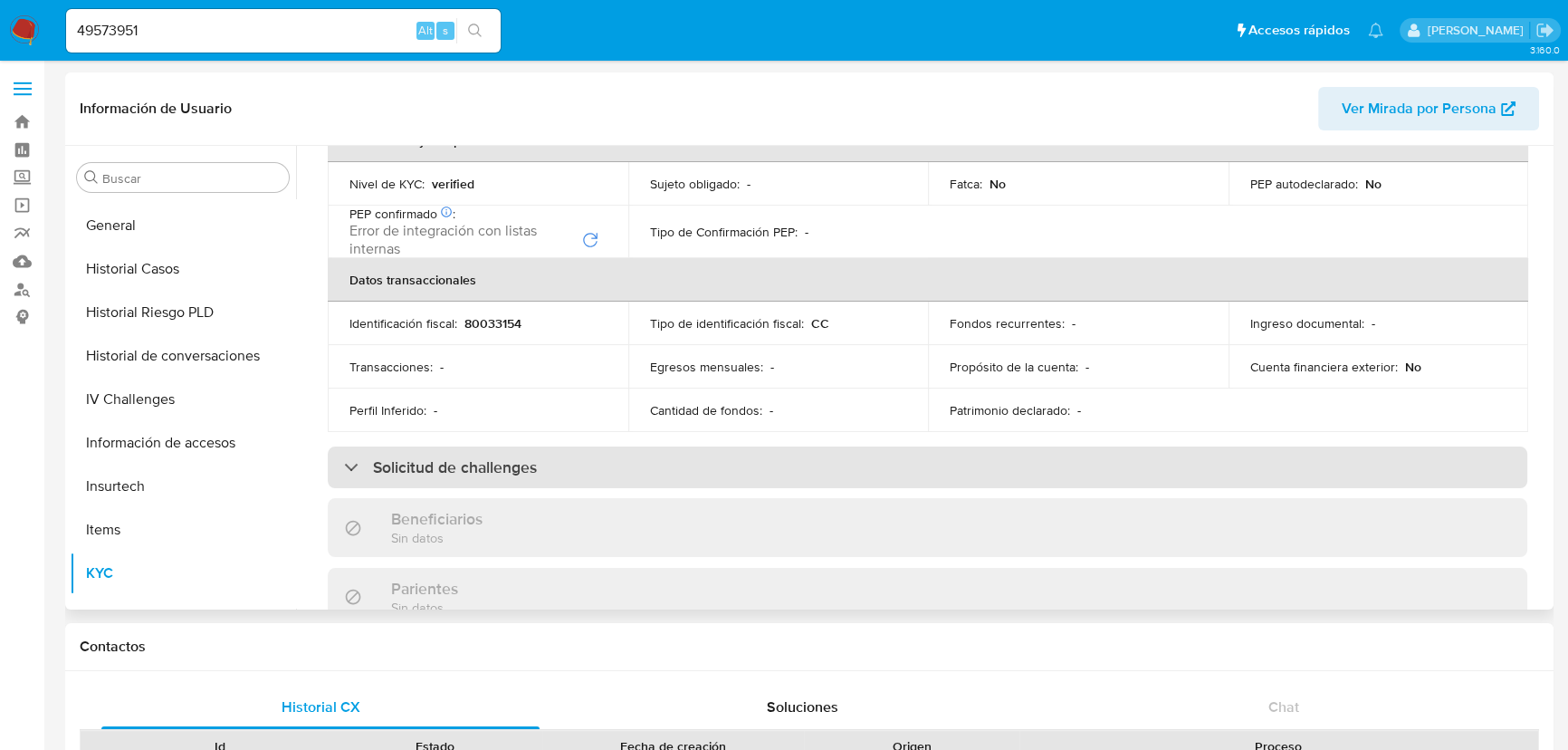
scroll to position [0, 0]
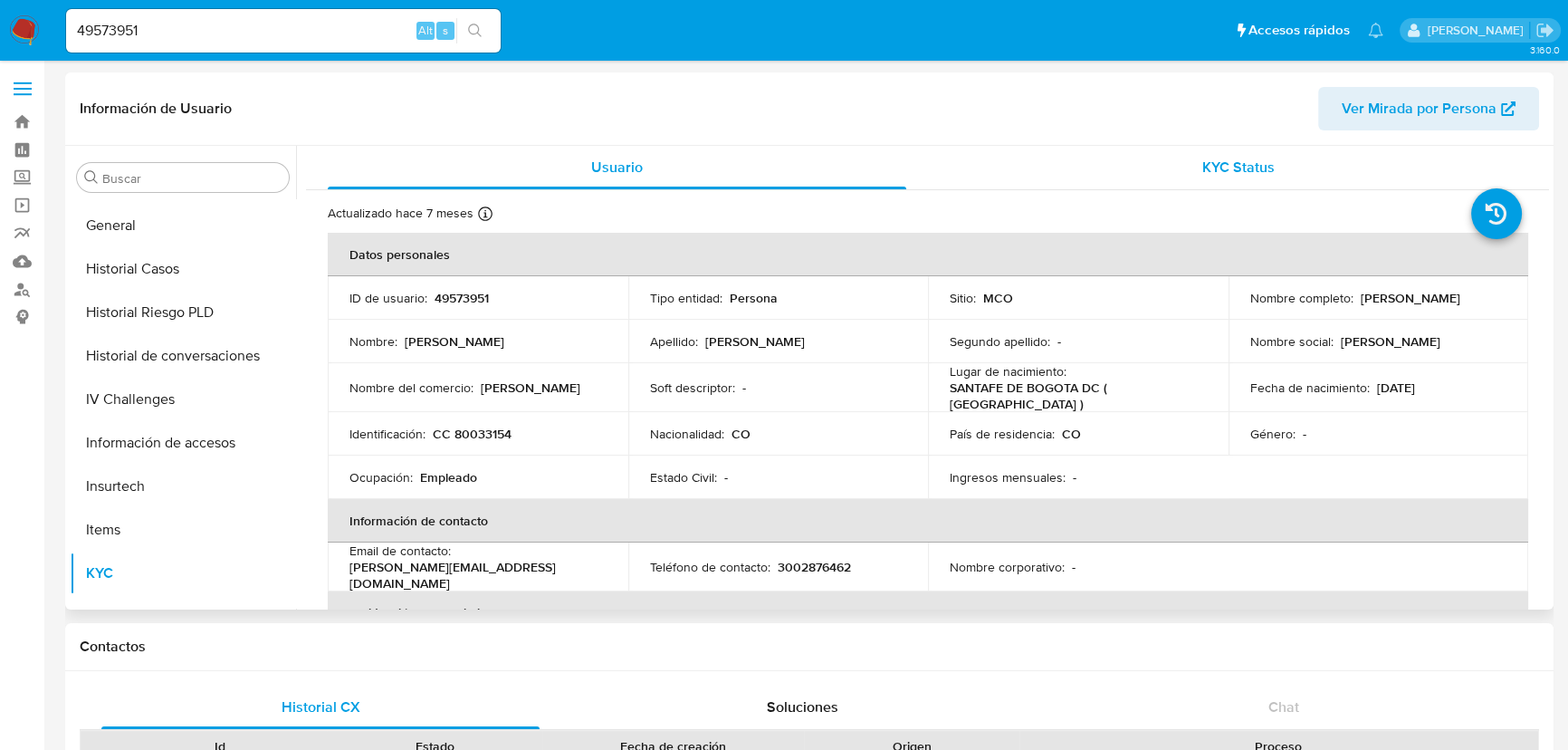
click at [1224, 174] on span "KYC Status" at bounding box center [1238, 167] width 72 height 21
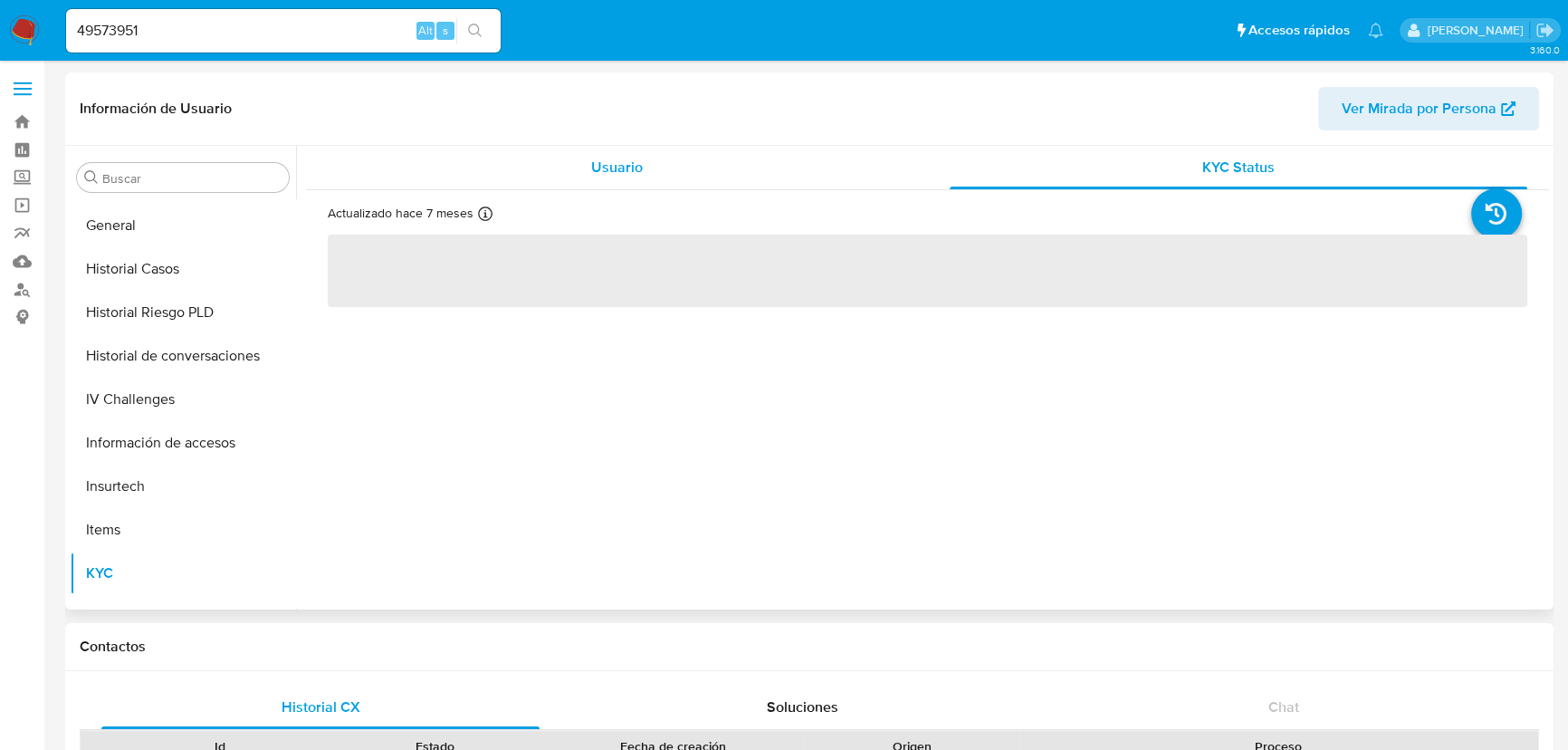
click at [622, 162] on span "Usuario" at bounding box center [617, 167] width 51 height 21
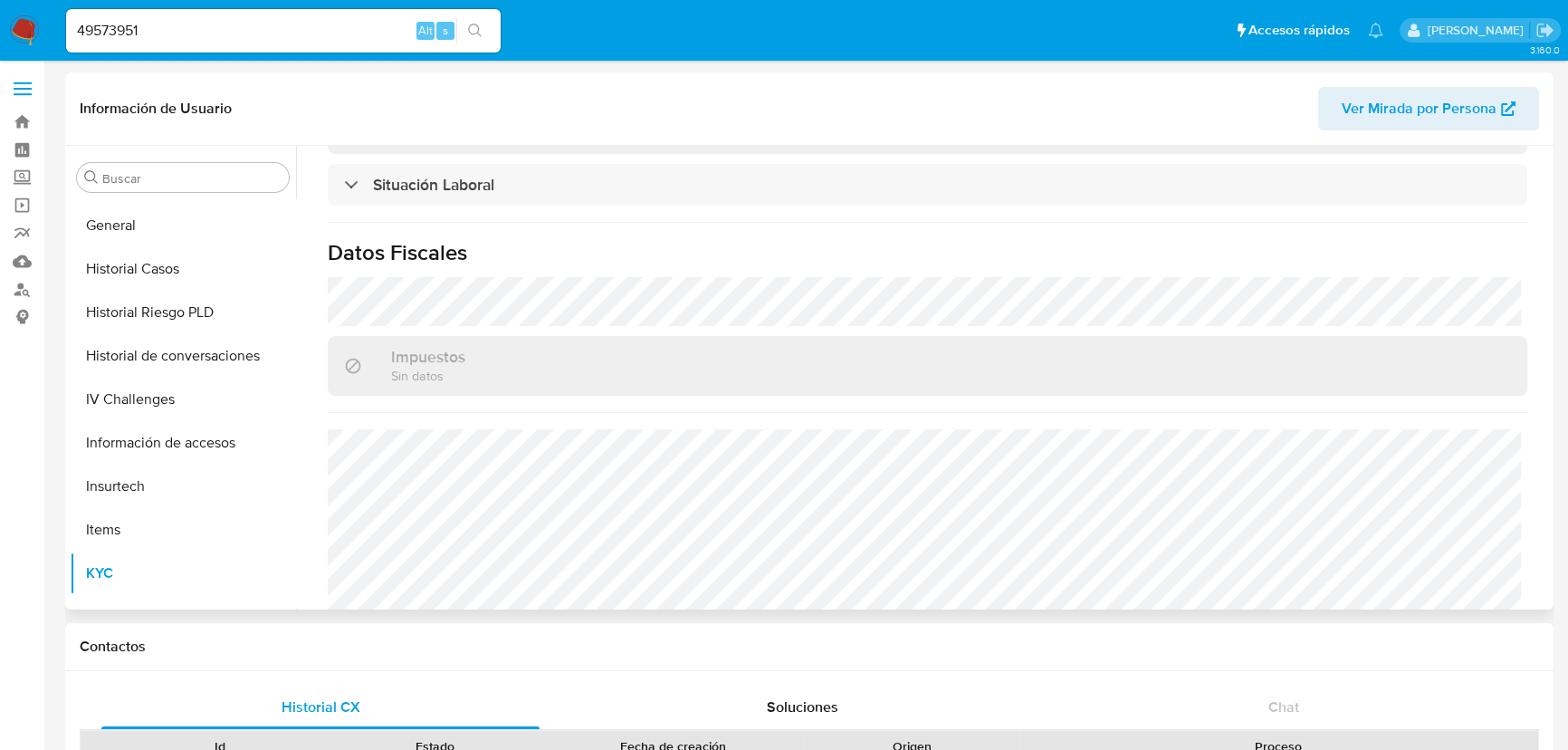
scroll to position [967, 0]
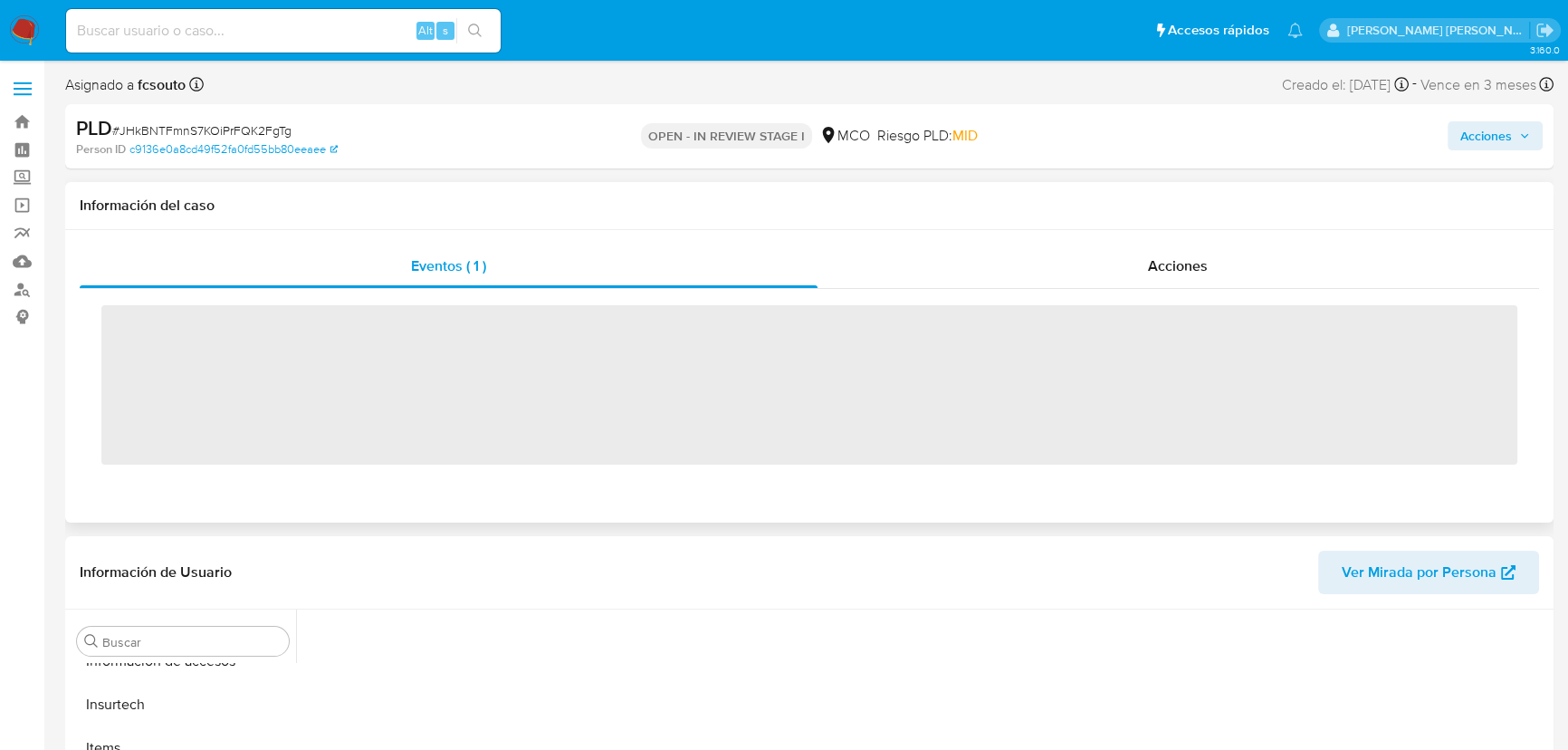
scroll to position [764, 0]
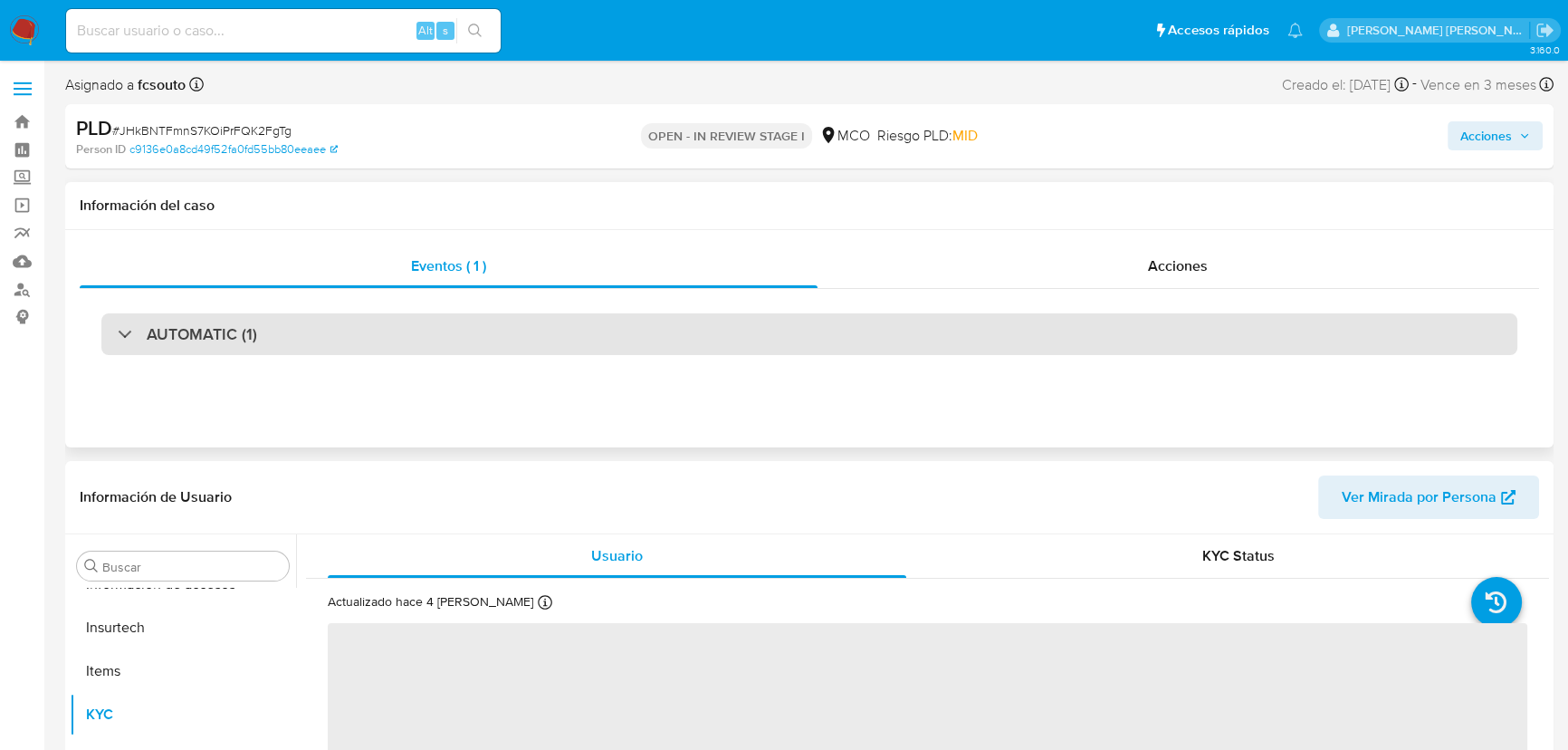
select select "10"
click at [194, 335] on h3 "AUTOMATIC (1)" at bounding box center [201, 334] width 110 height 20
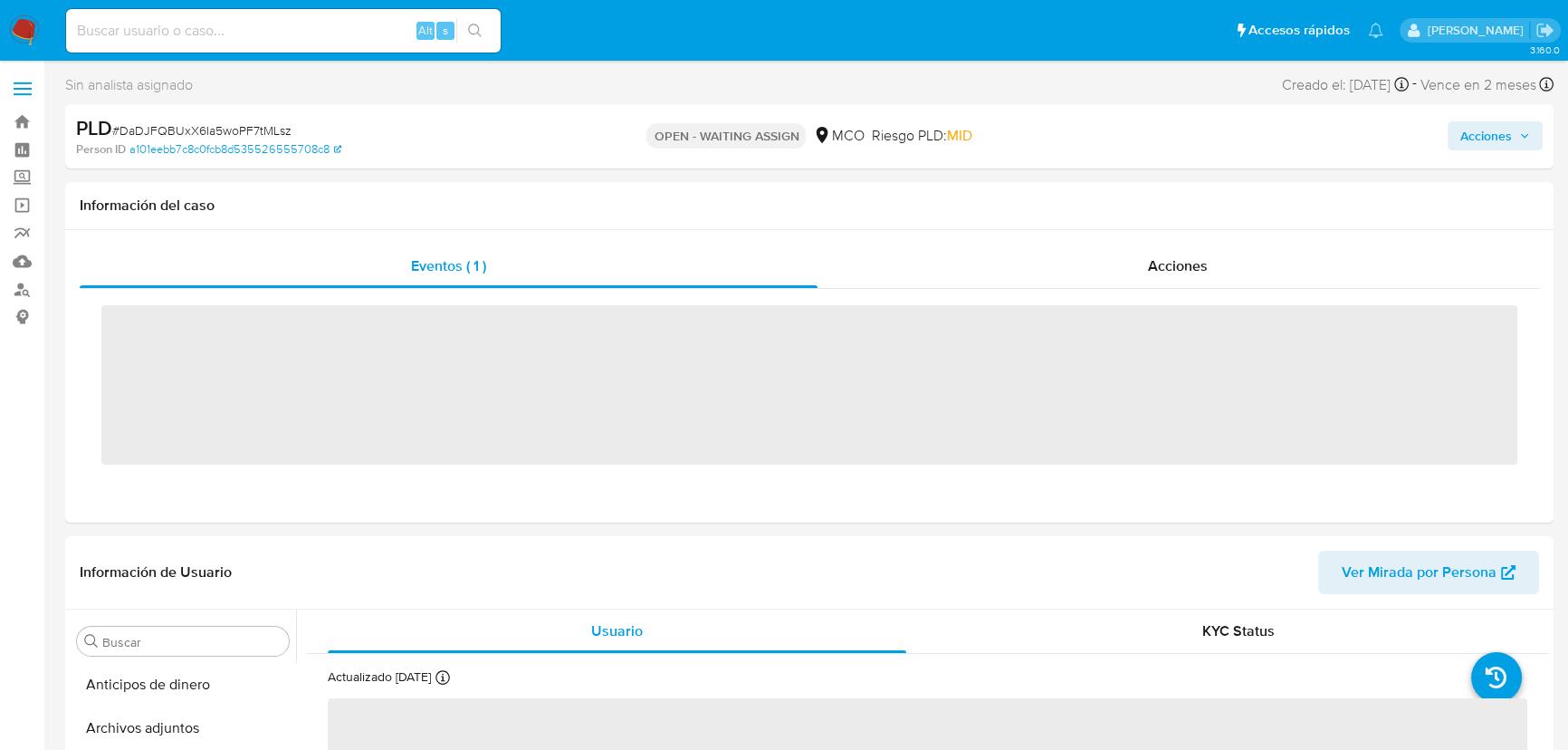
scroll to position [764, 0]
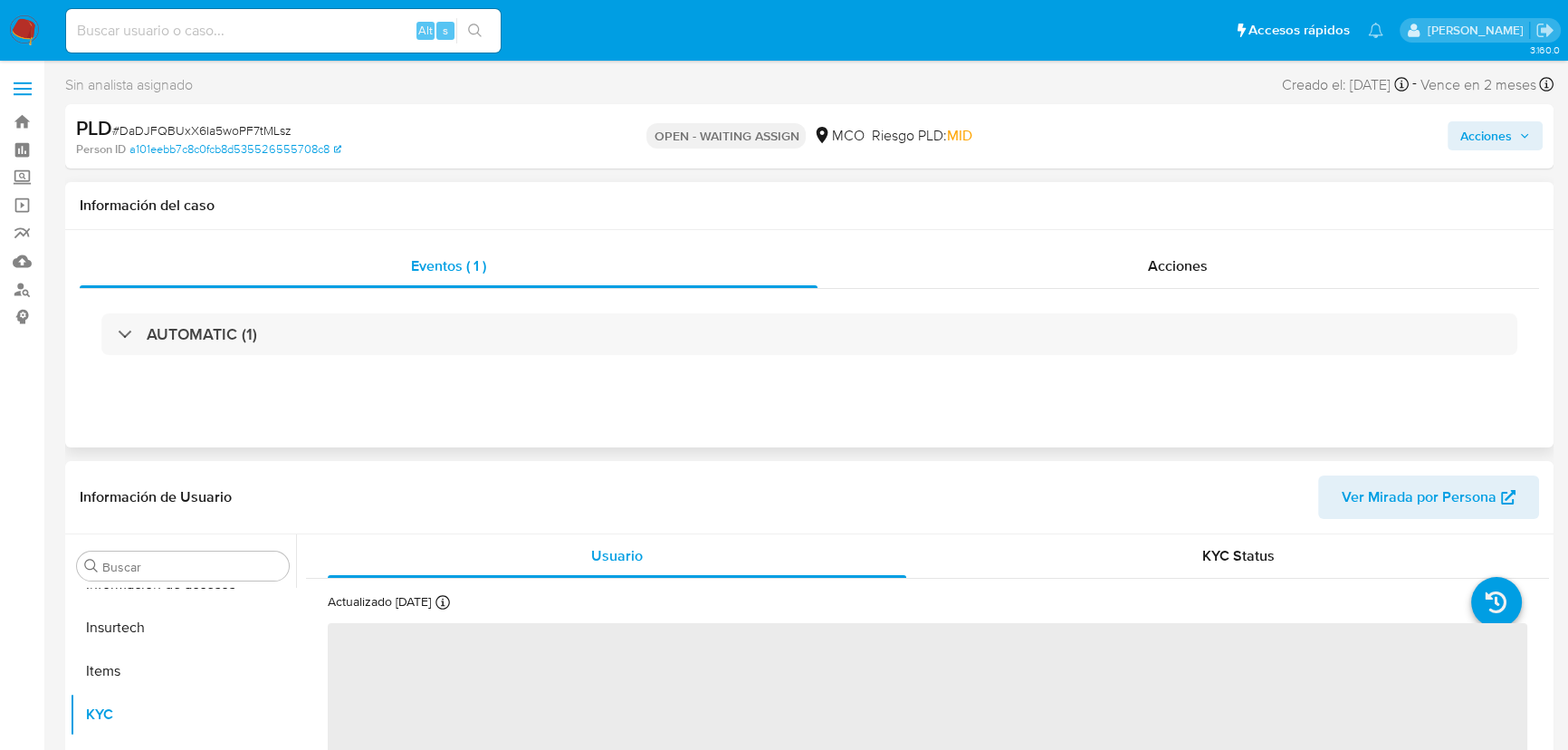
select select "10"
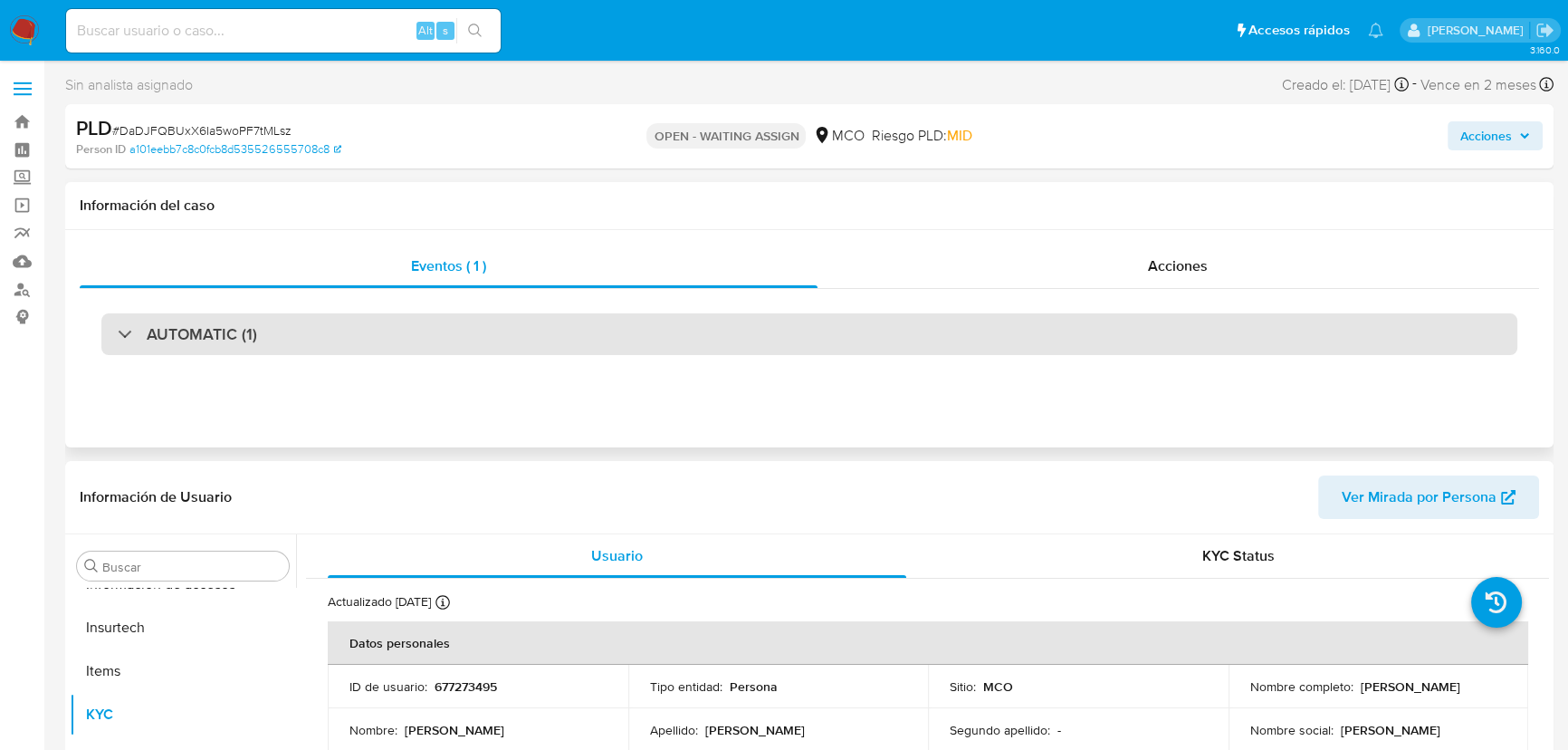
click at [118, 334] on div at bounding box center [118, 334] width 0 height 0
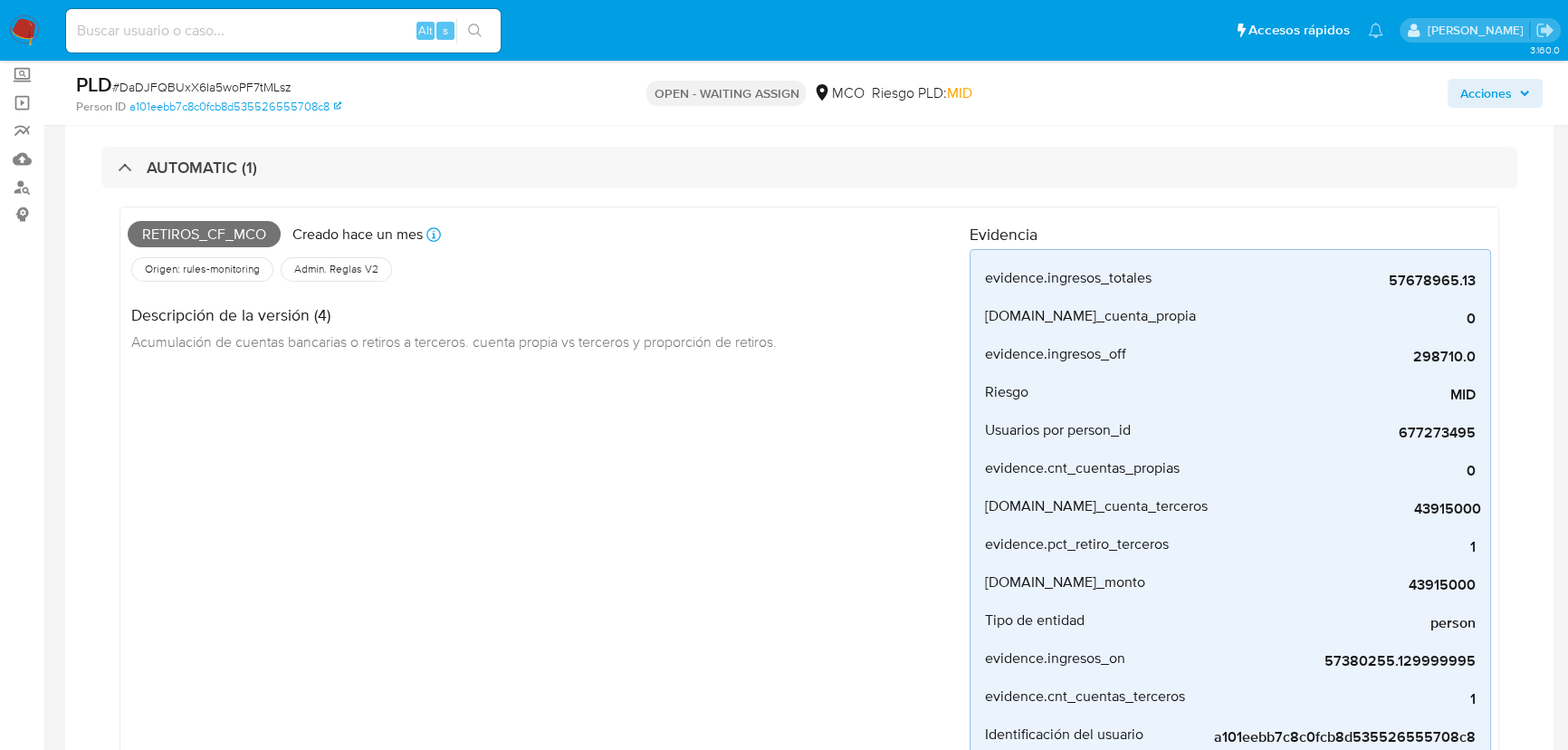
scroll to position [82, 0]
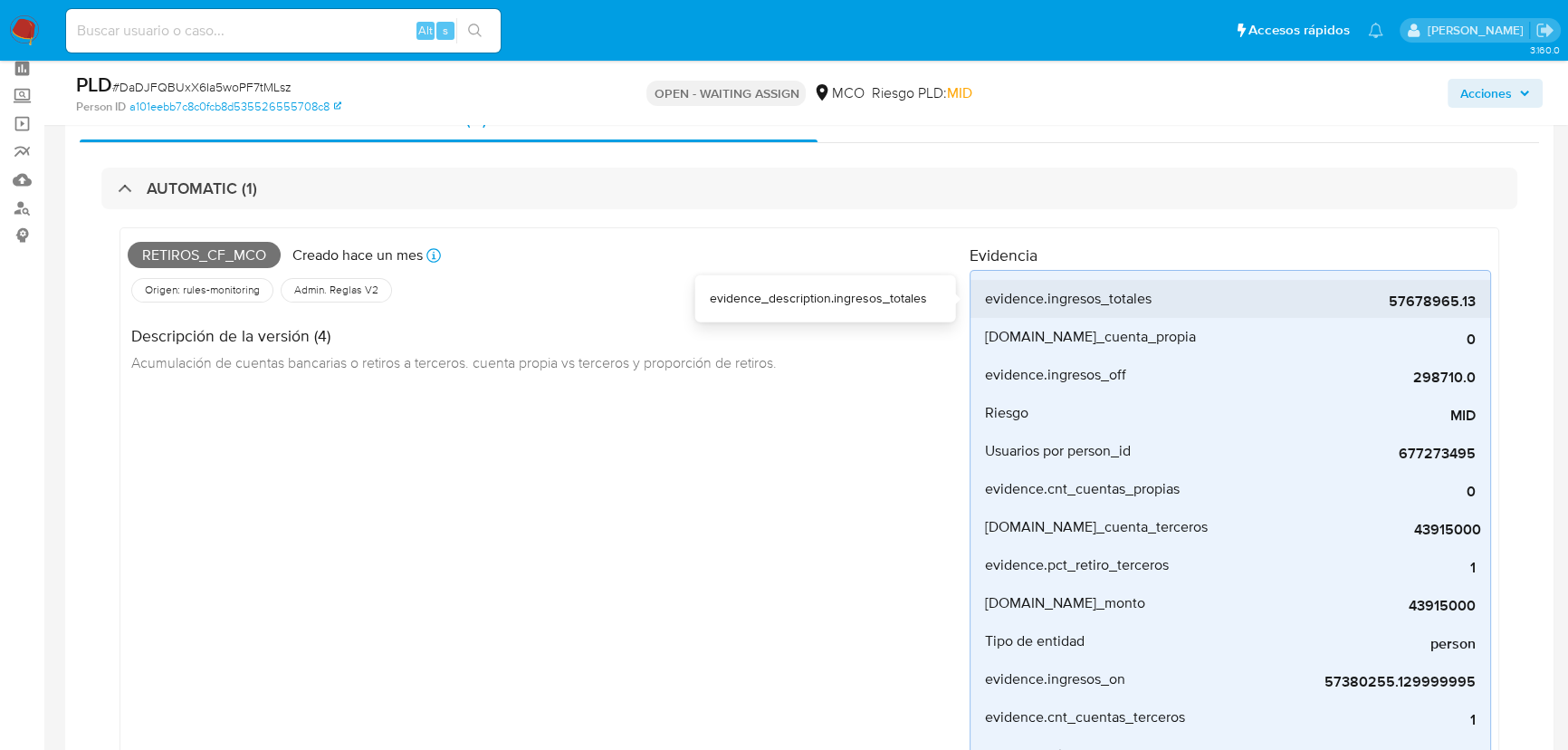
drag, startPoint x: 1460, startPoint y: 299, endPoint x: 1433, endPoint y: 300, distance: 27.0
click at [1433, 300] on span "57678965.13" at bounding box center [1340, 301] width 272 height 18
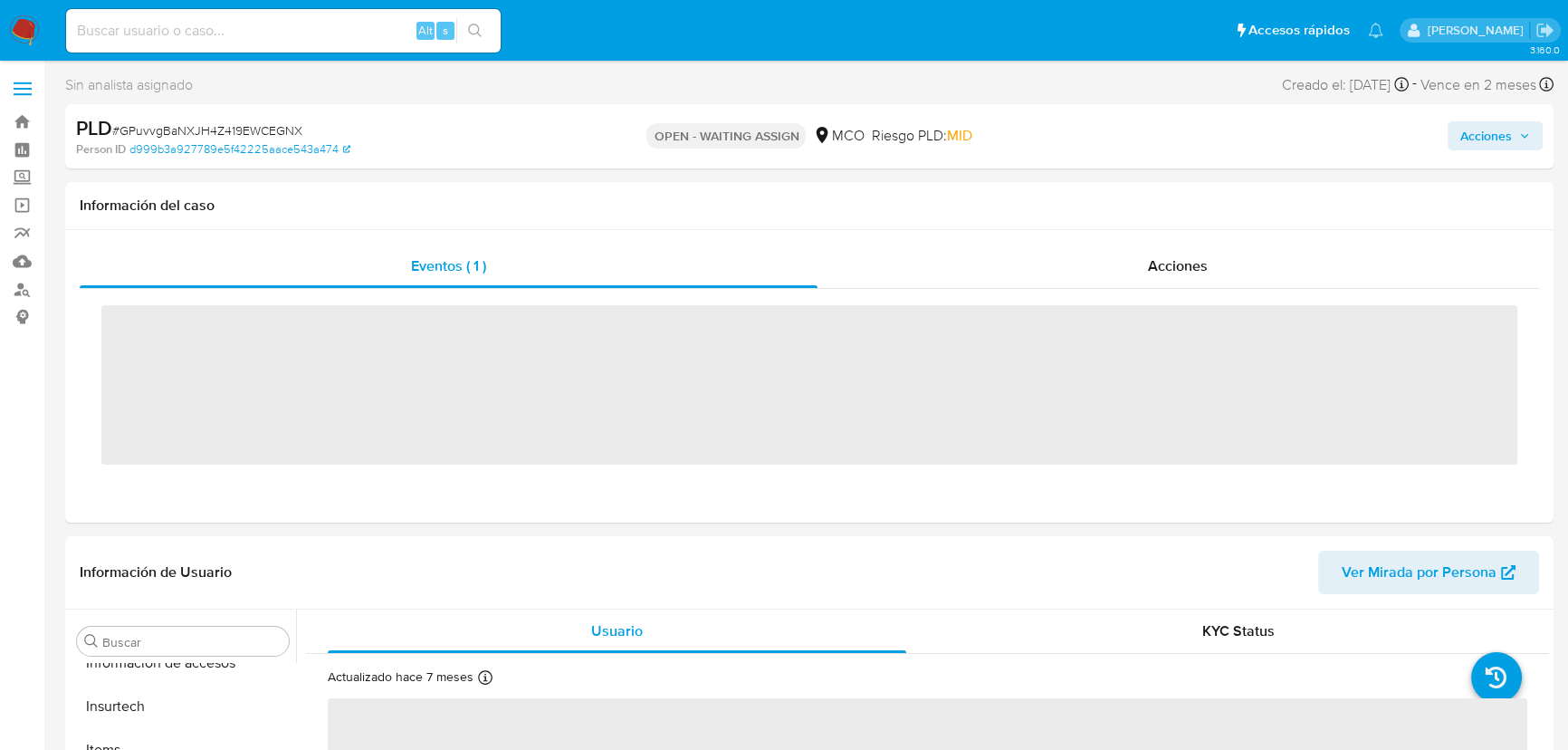
scroll to position [764, 0]
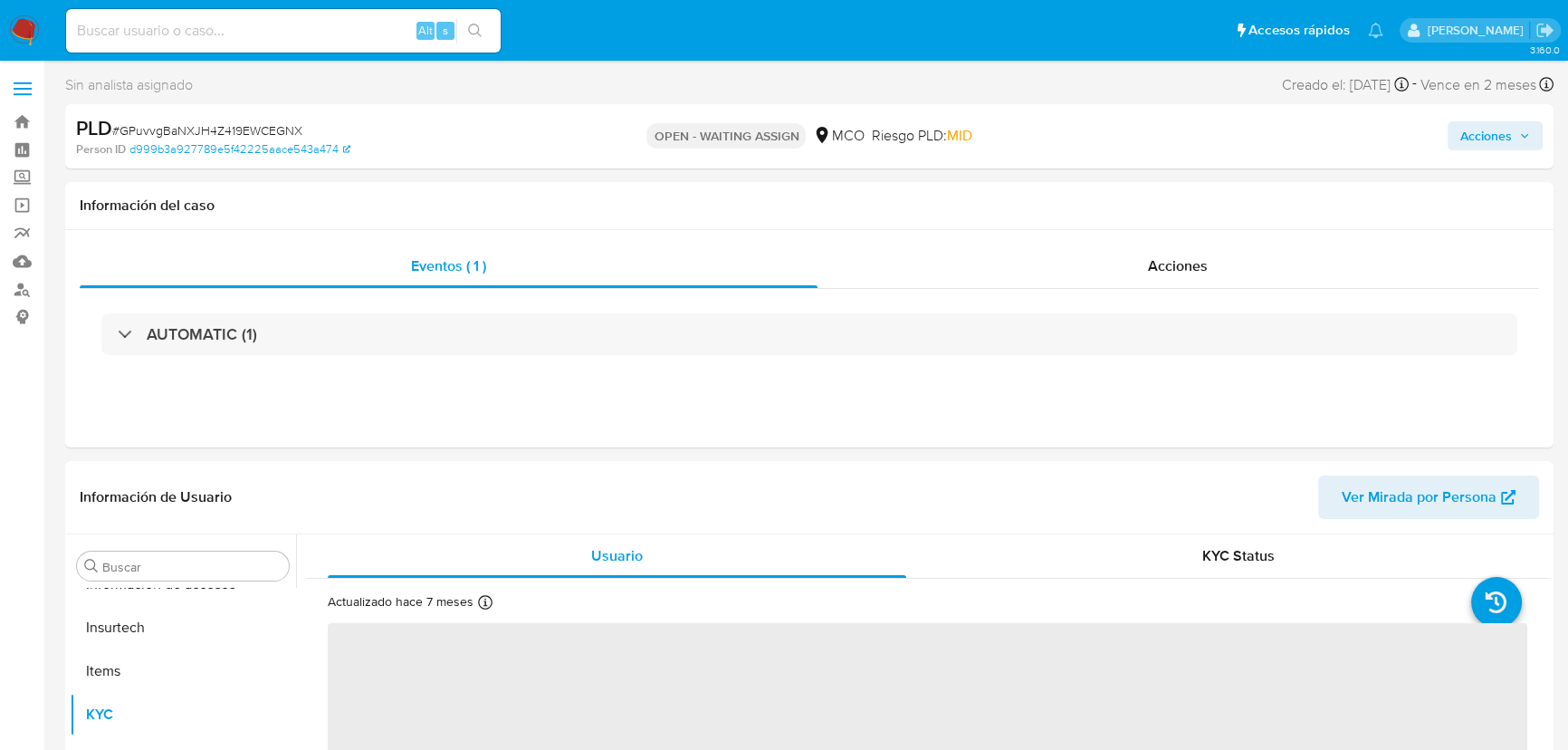
select select "10"
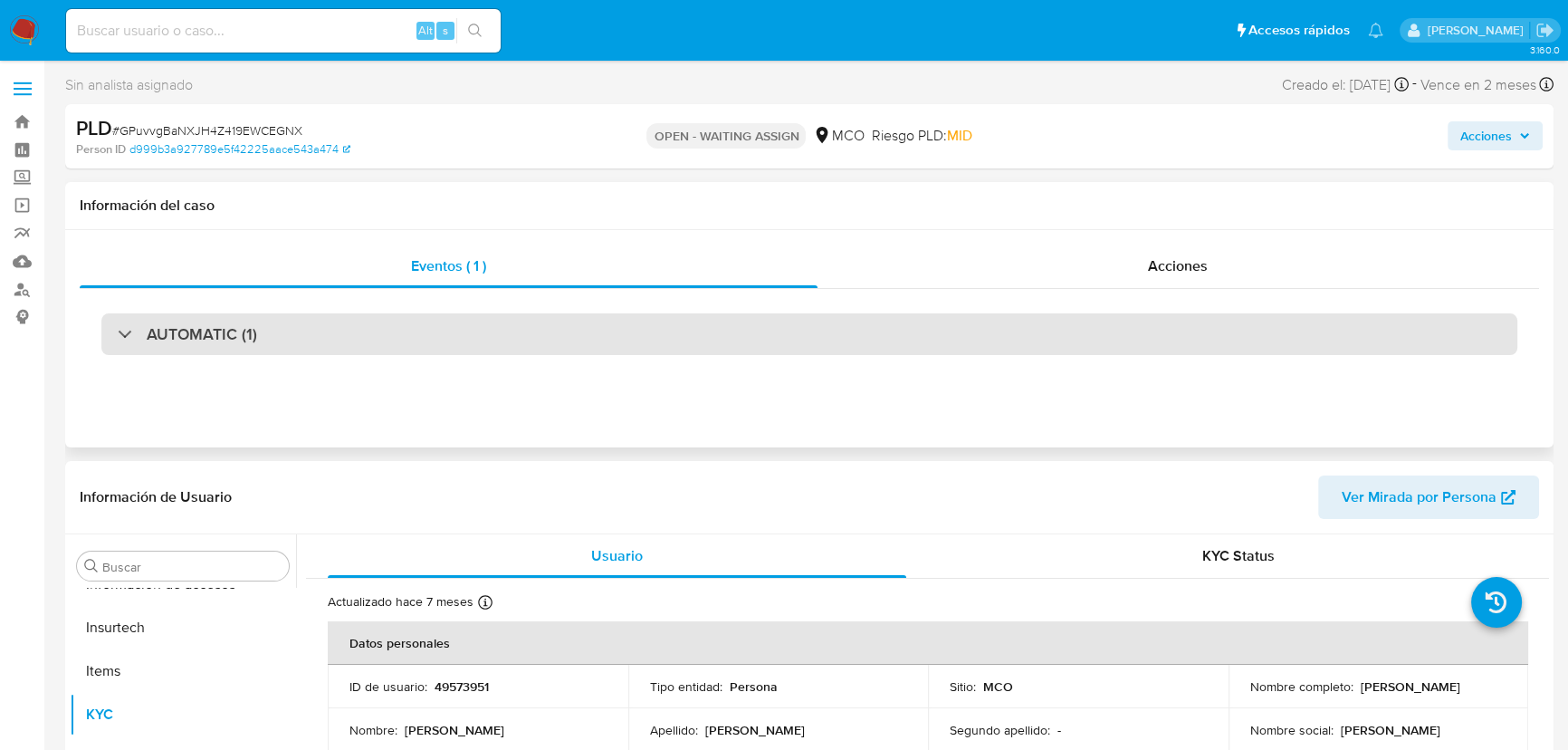
click at [114, 324] on div "AUTOMATIC (1)" at bounding box center [810, 335] width 1416 height 42
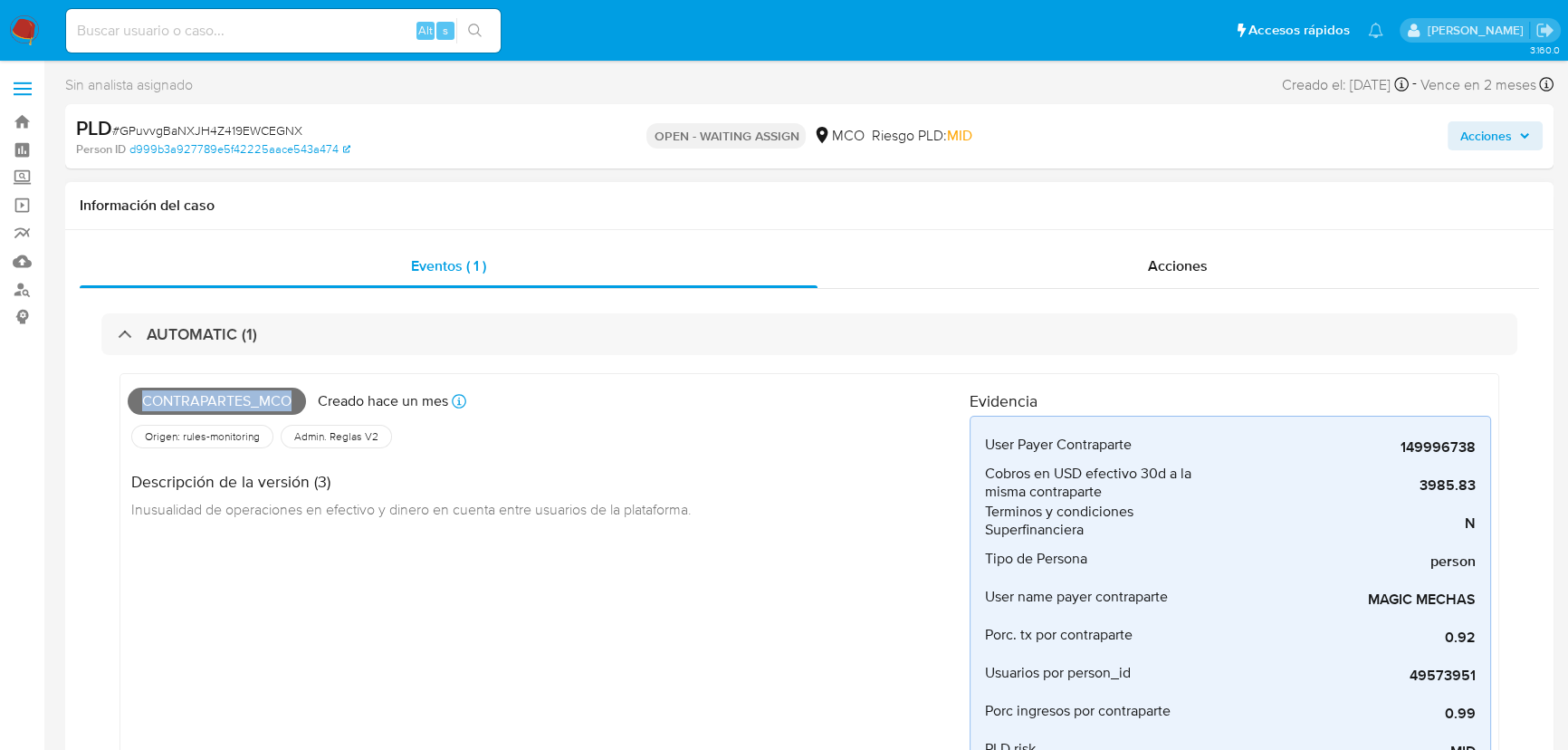
drag, startPoint x: 293, startPoint y: 403, endPoint x: 144, endPoint y: 404, distance: 149.0
click at [144, 404] on span "Contrapartes_mco" at bounding box center [217, 401] width 179 height 28
copy span "Contrapartes_mco"
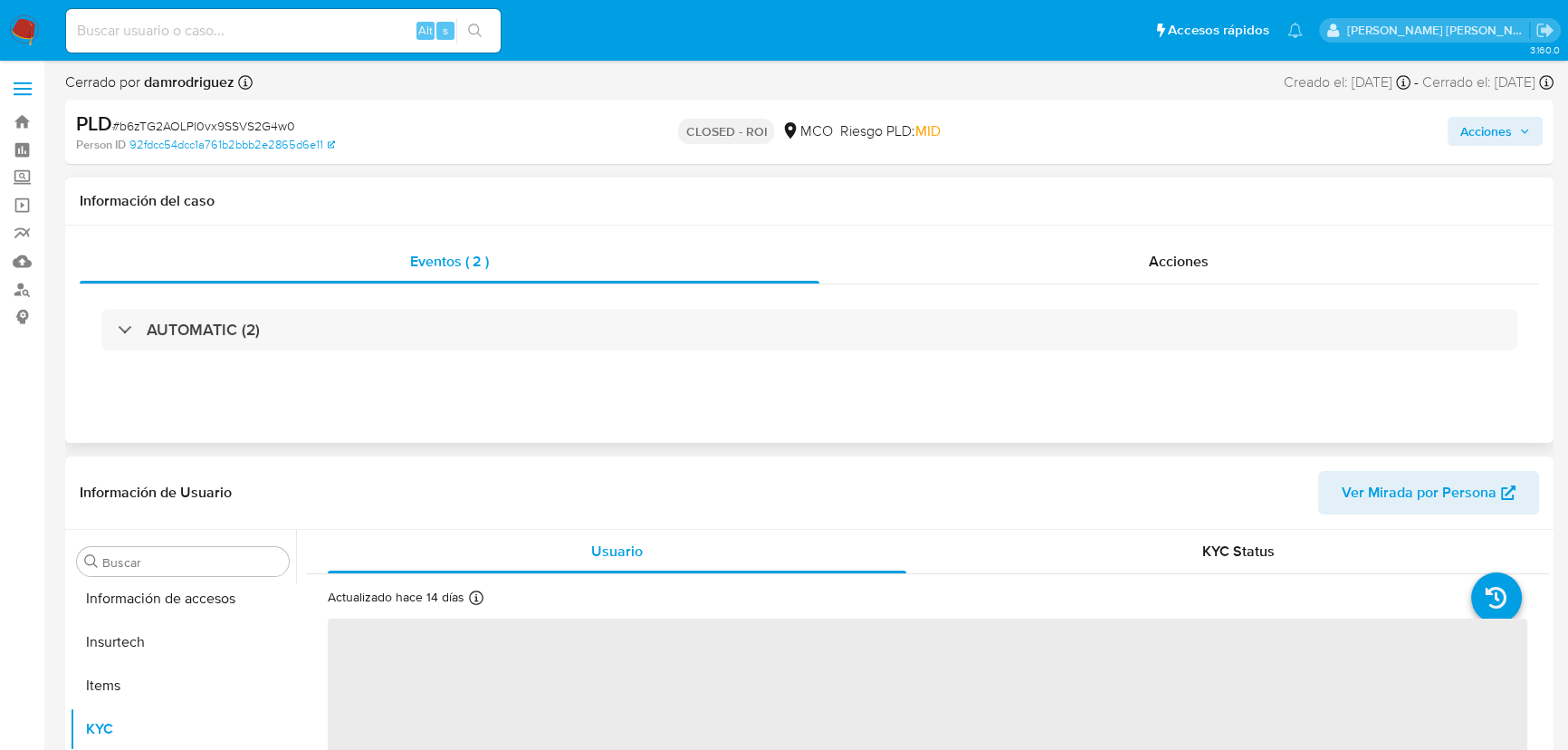
scroll to position [764, 0]
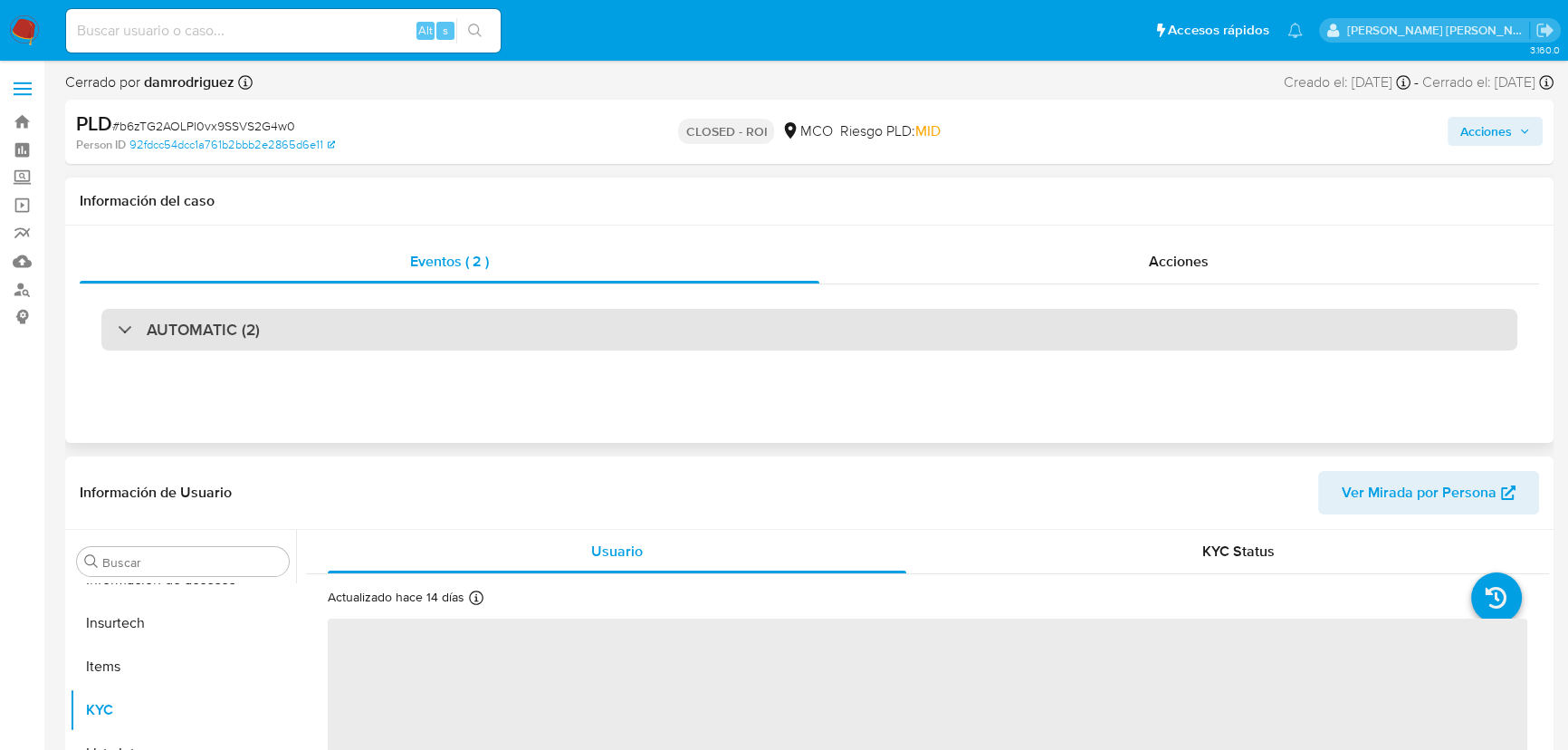
select select "10"
click at [207, 333] on h3 "AUTOMATIC (2)" at bounding box center [202, 329] width 113 height 20
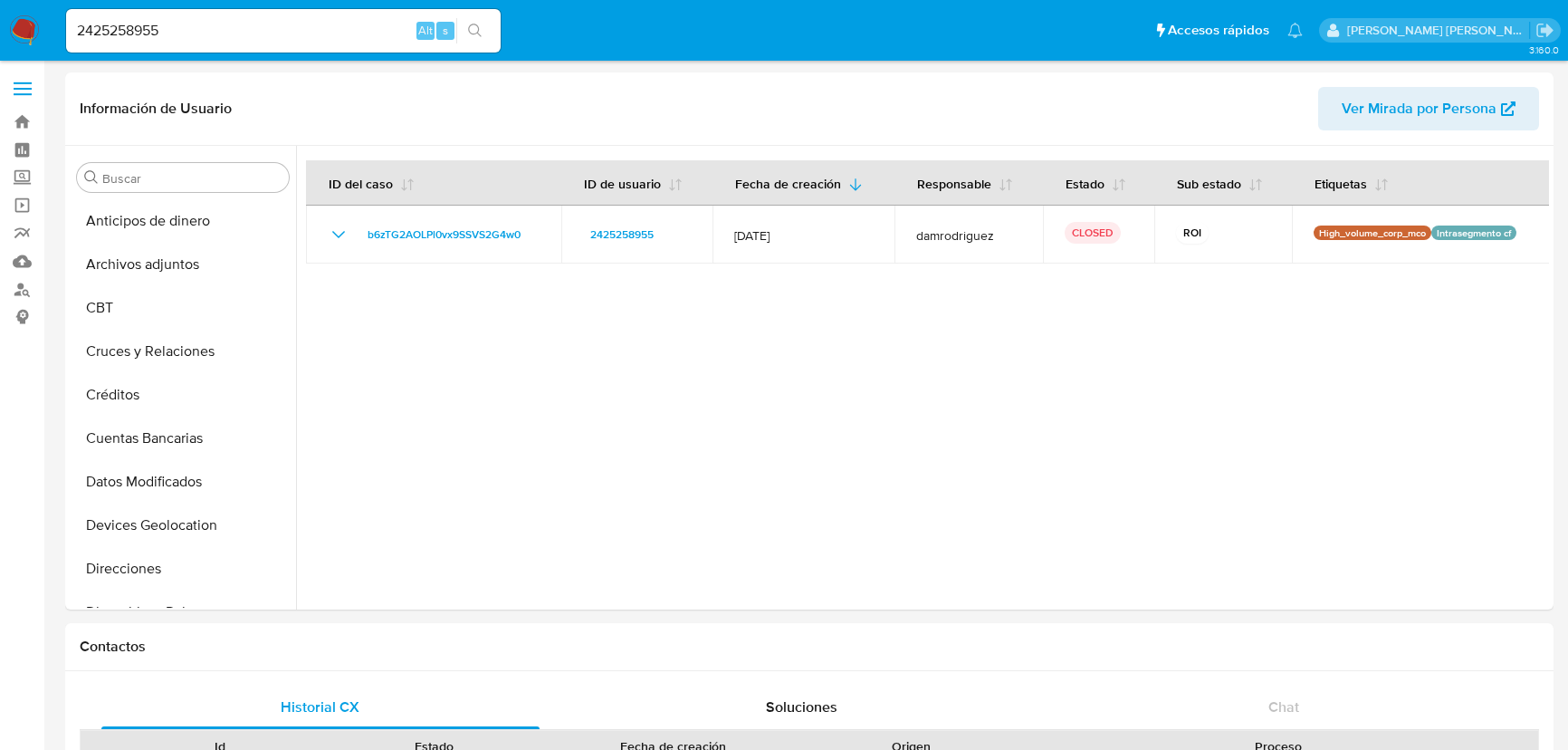
select select "10"
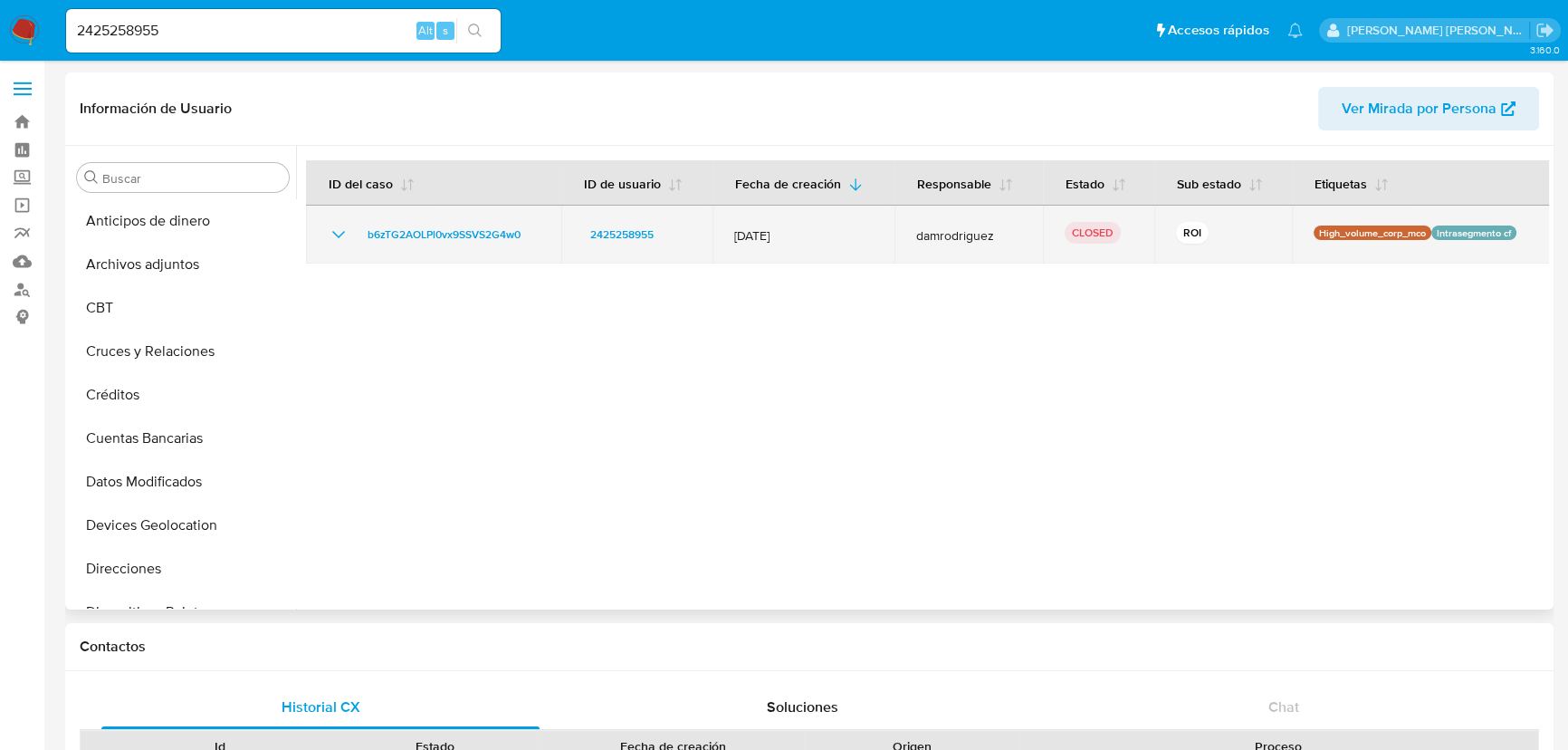
scroll to position [434, 0]
